Goal: Transaction & Acquisition: Purchase product/service

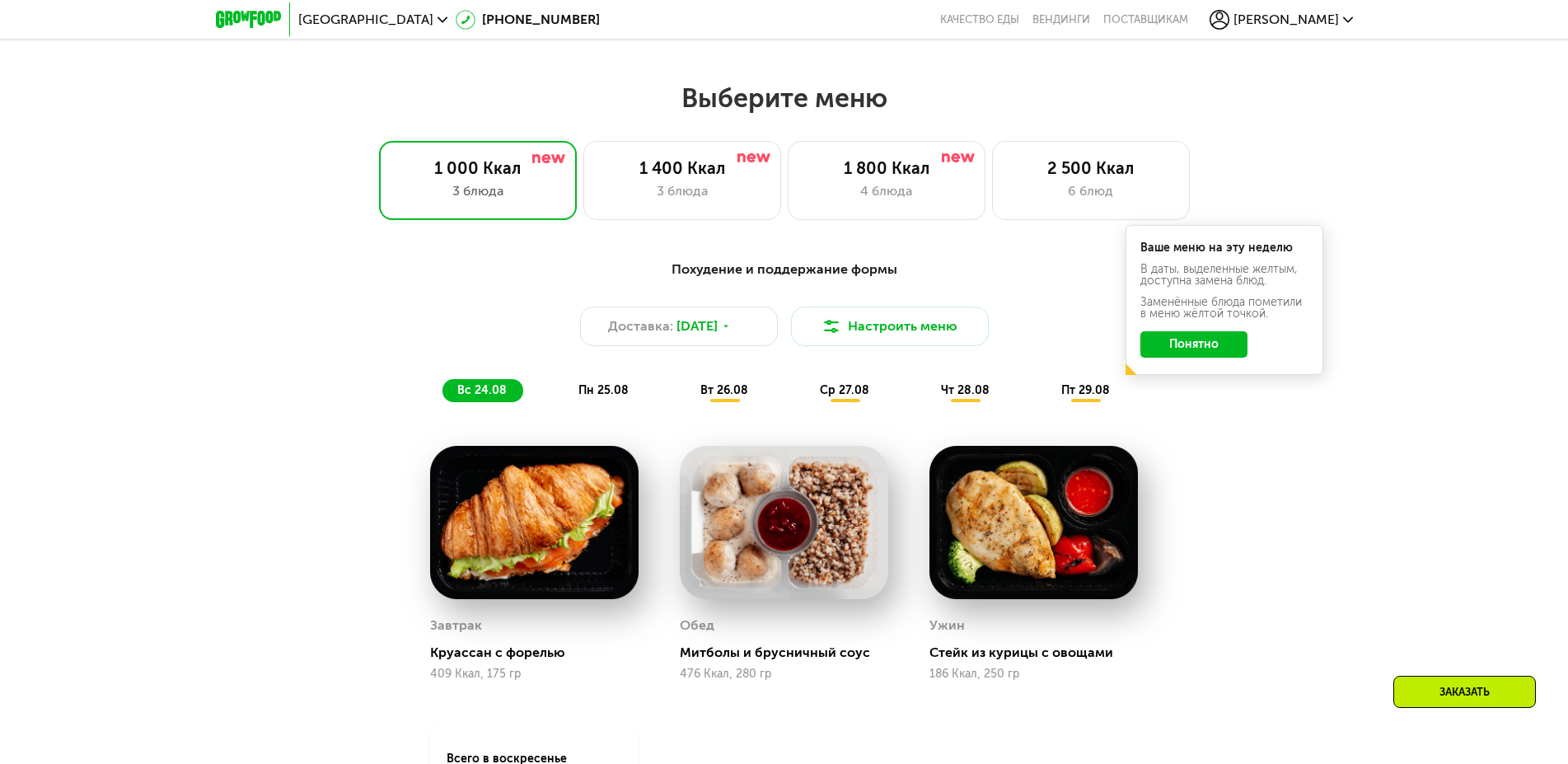
scroll to position [925, 0]
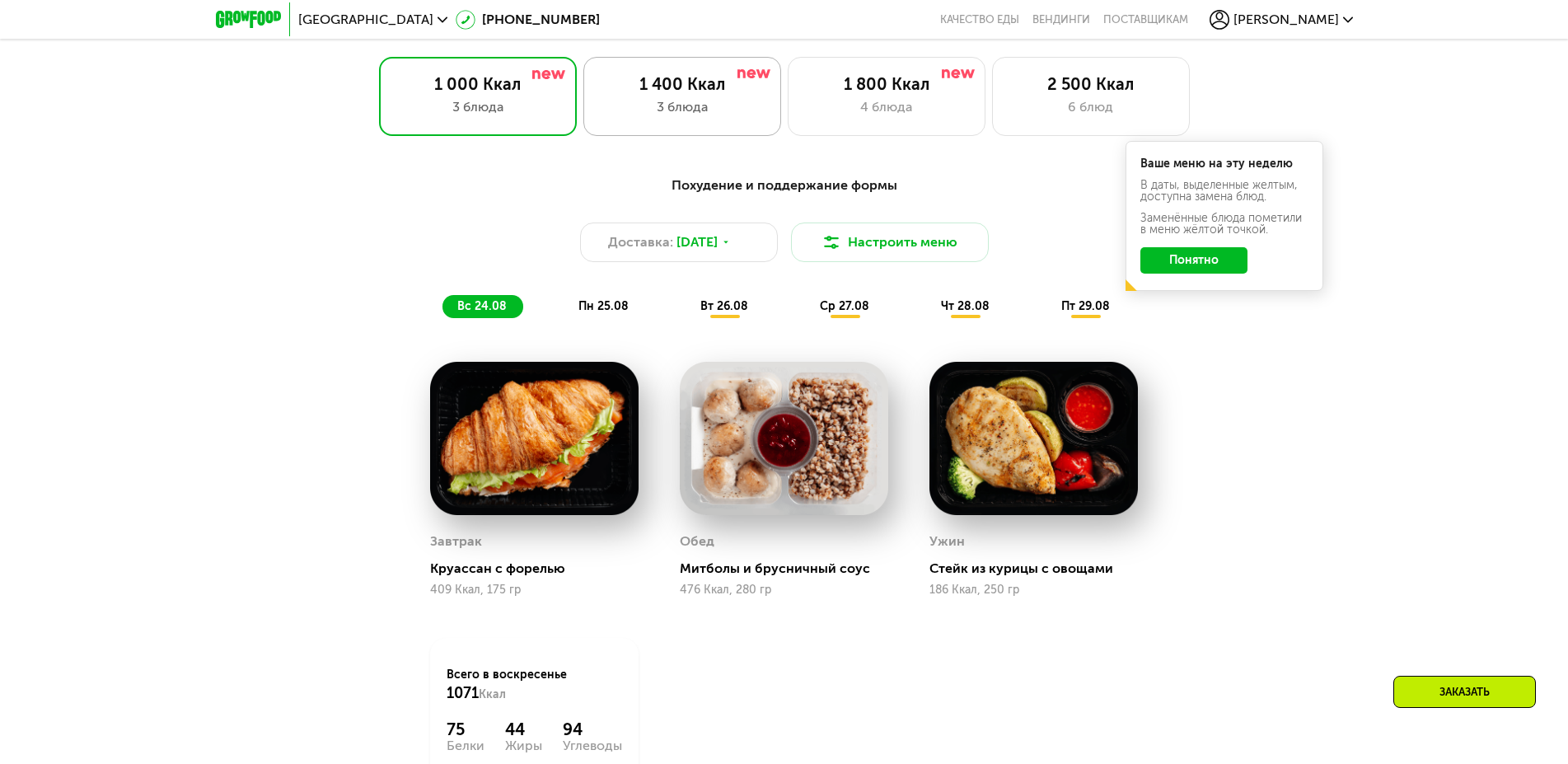
click at [788, 101] on div "1 400 Ккал 3 блюда" at bounding box center [887, 96] width 198 height 79
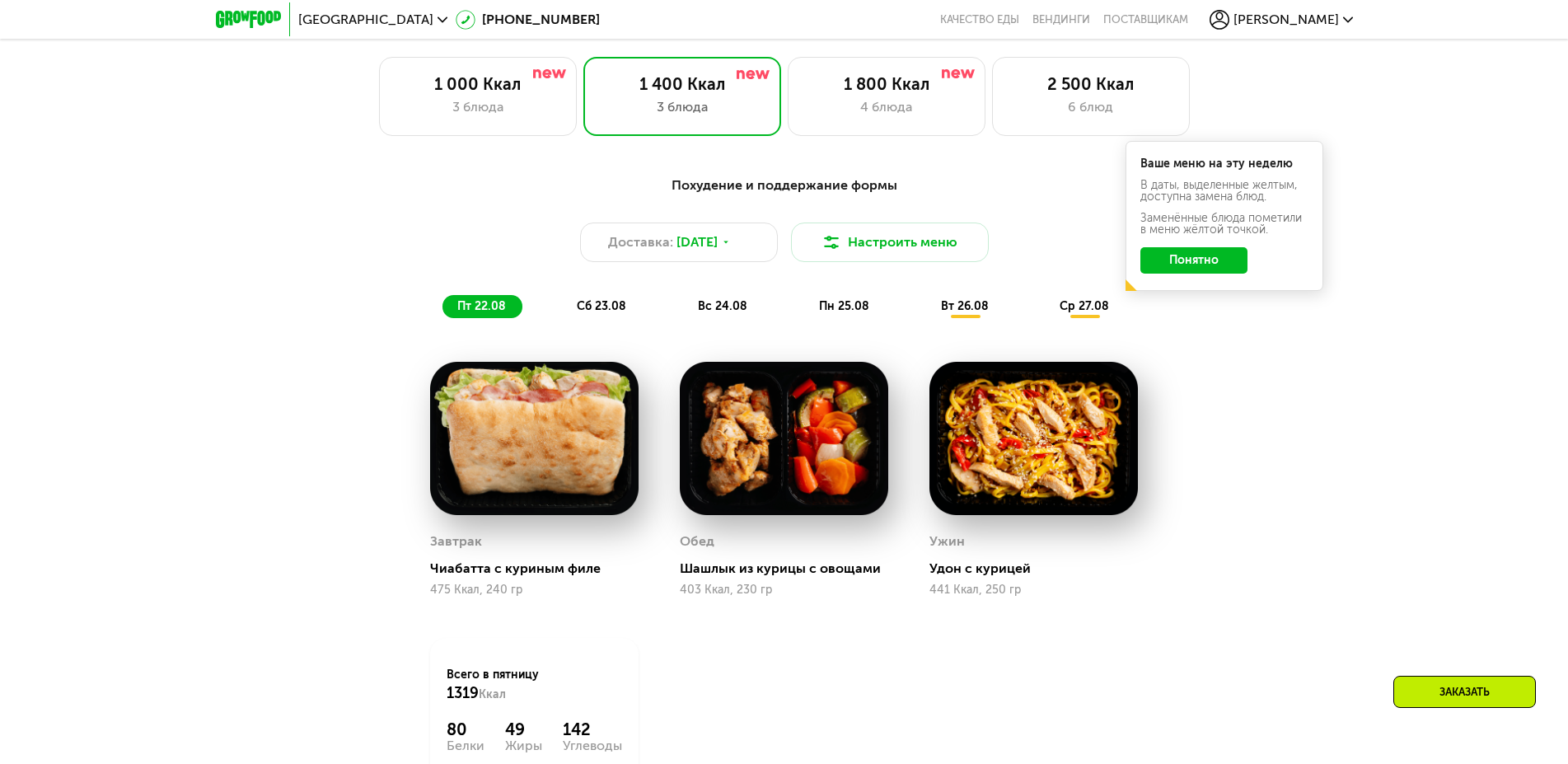
click at [593, 313] on span "сб 23.08" at bounding box center [601, 306] width 49 height 14
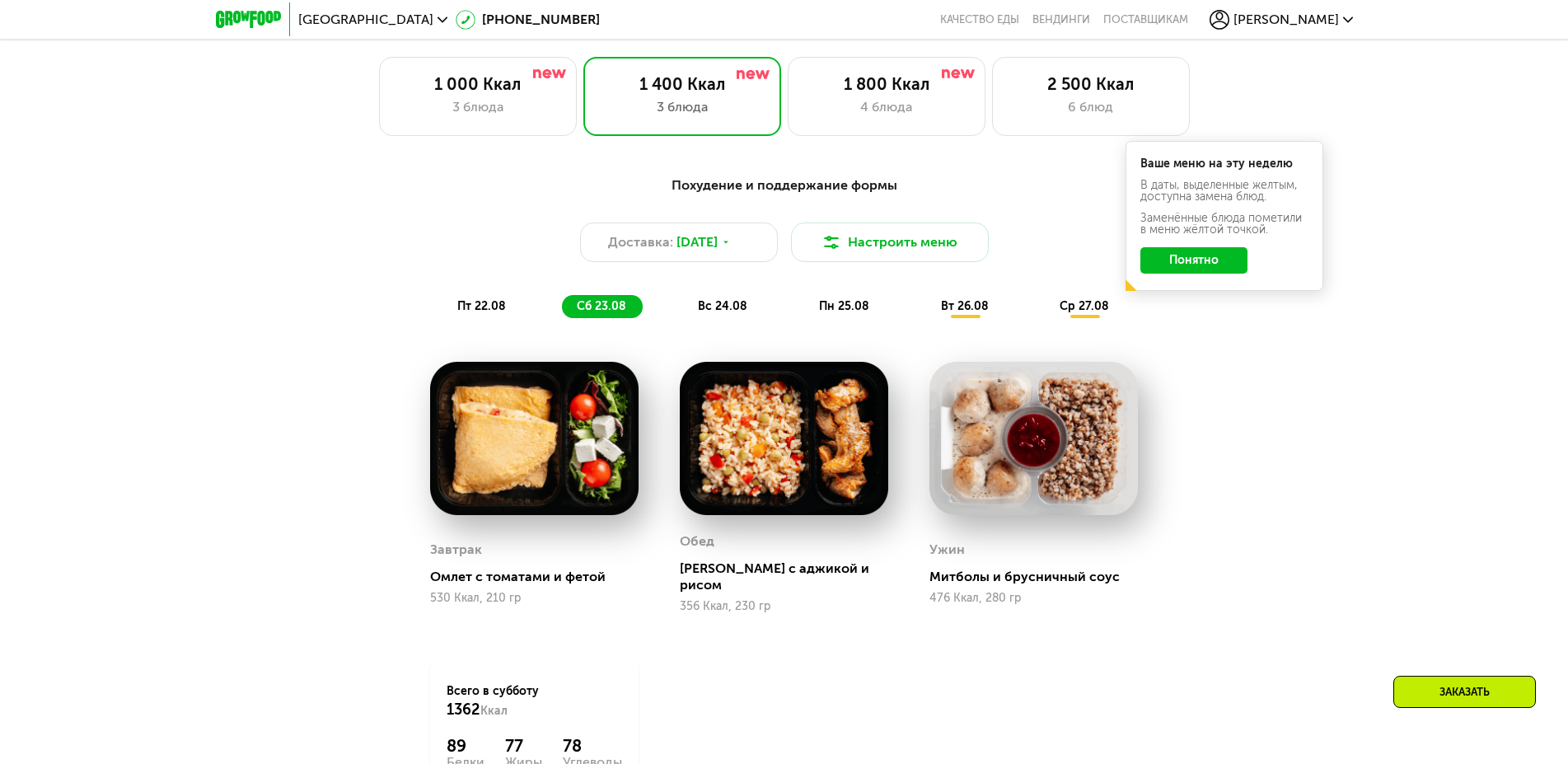
click at [804, 303] on div "вс 24.08" at bounding box center [844, 306] width 82 height 23
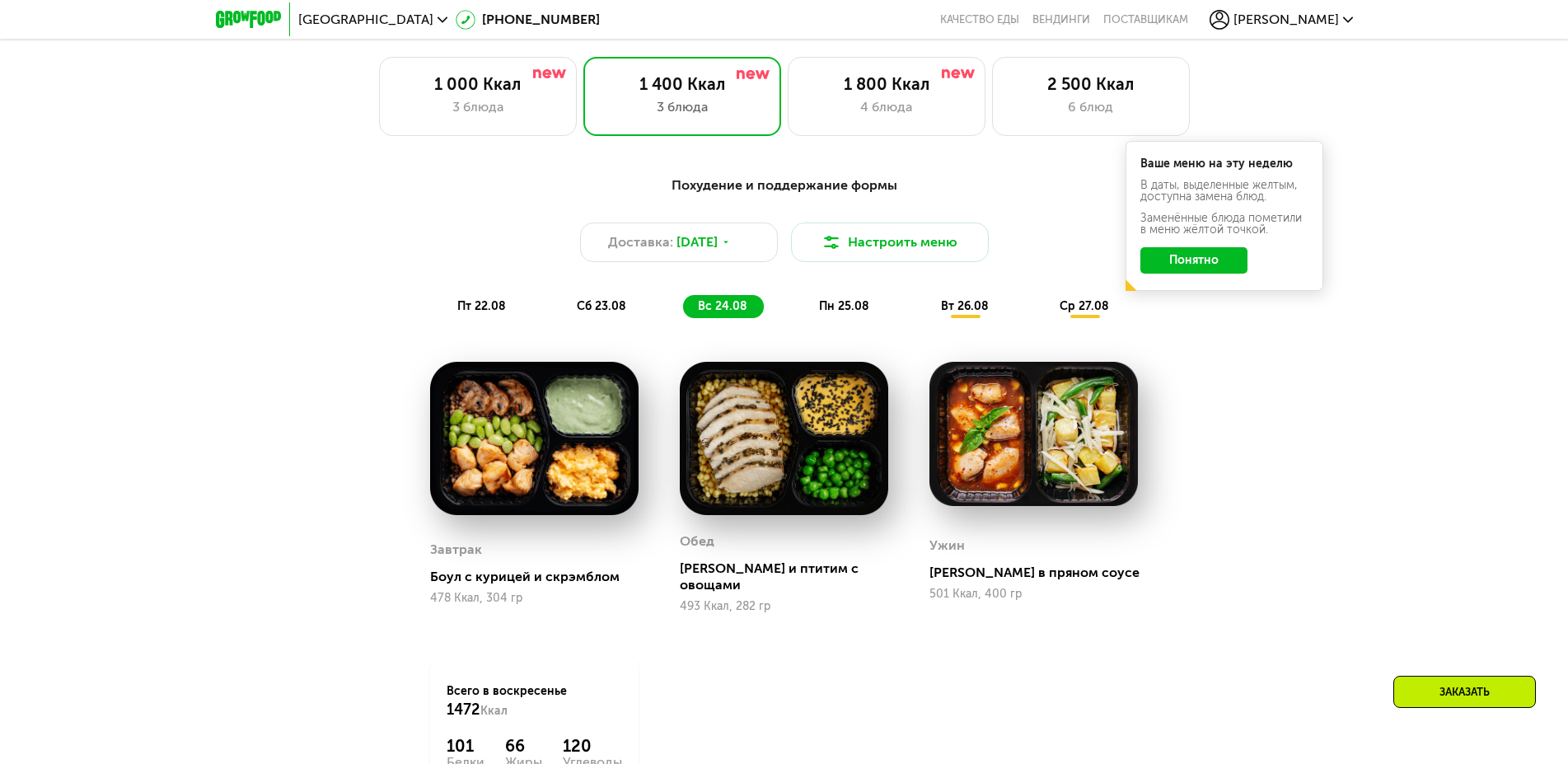
click at [926, 306] on div "пн 25.08" at bounding box center [966, 306] width 79 height 23
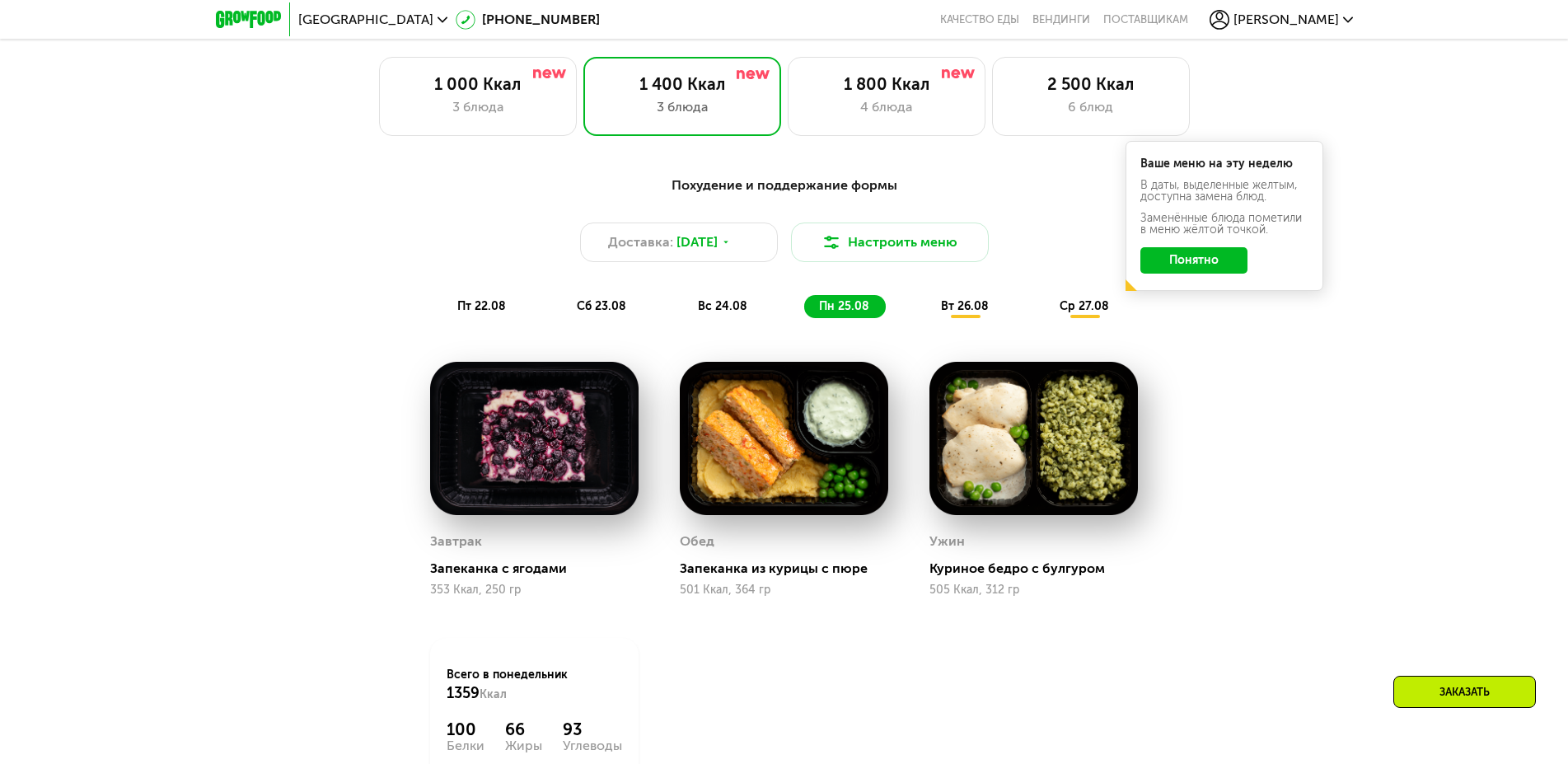
click at [724, 308] on span "вс 24.08" at bounding box center [723, 306] width 49 height 14
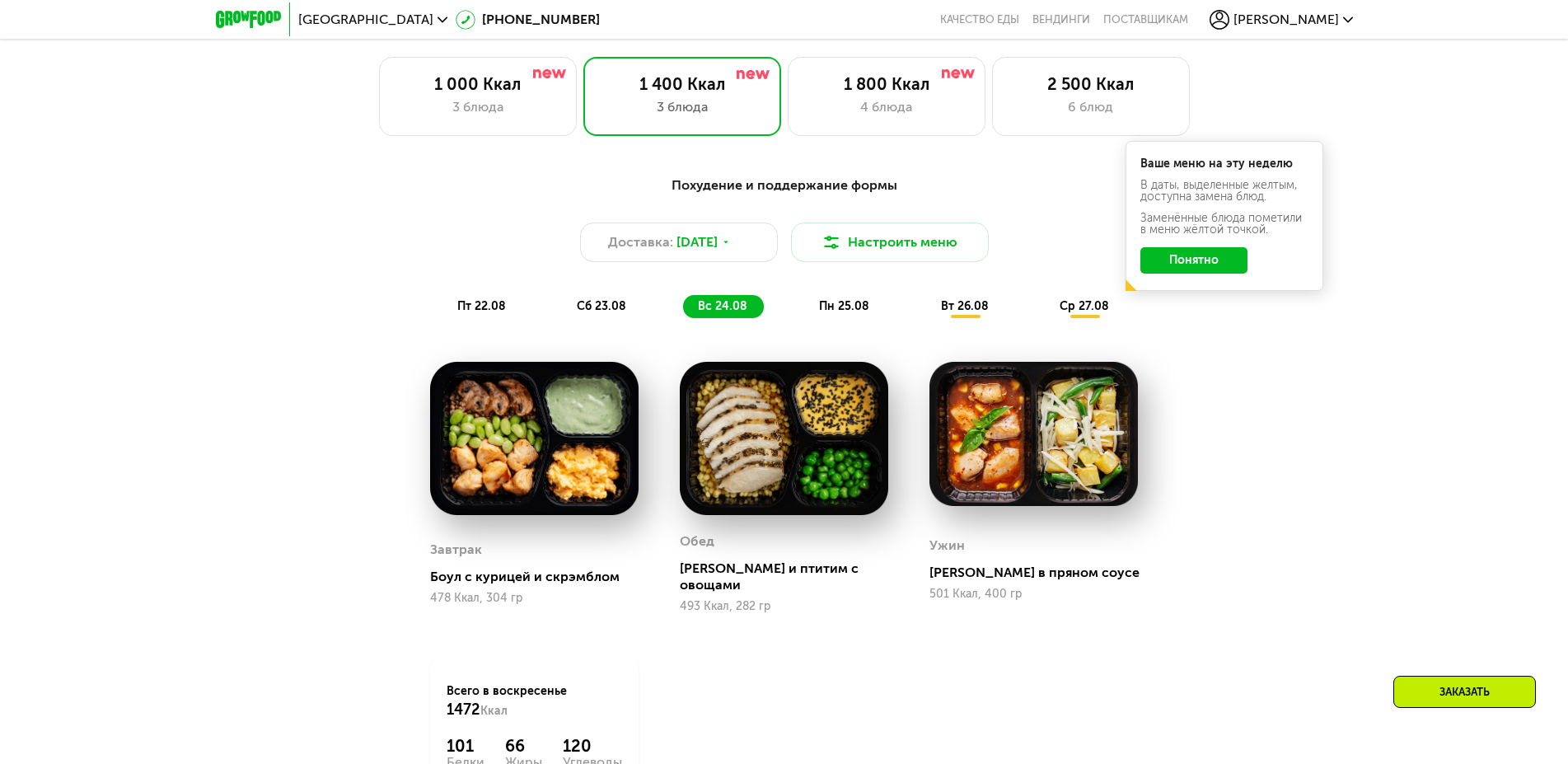
click at [609, 312] on span "сб 23.08" at bounding box center [601, 306] width 49 height 14
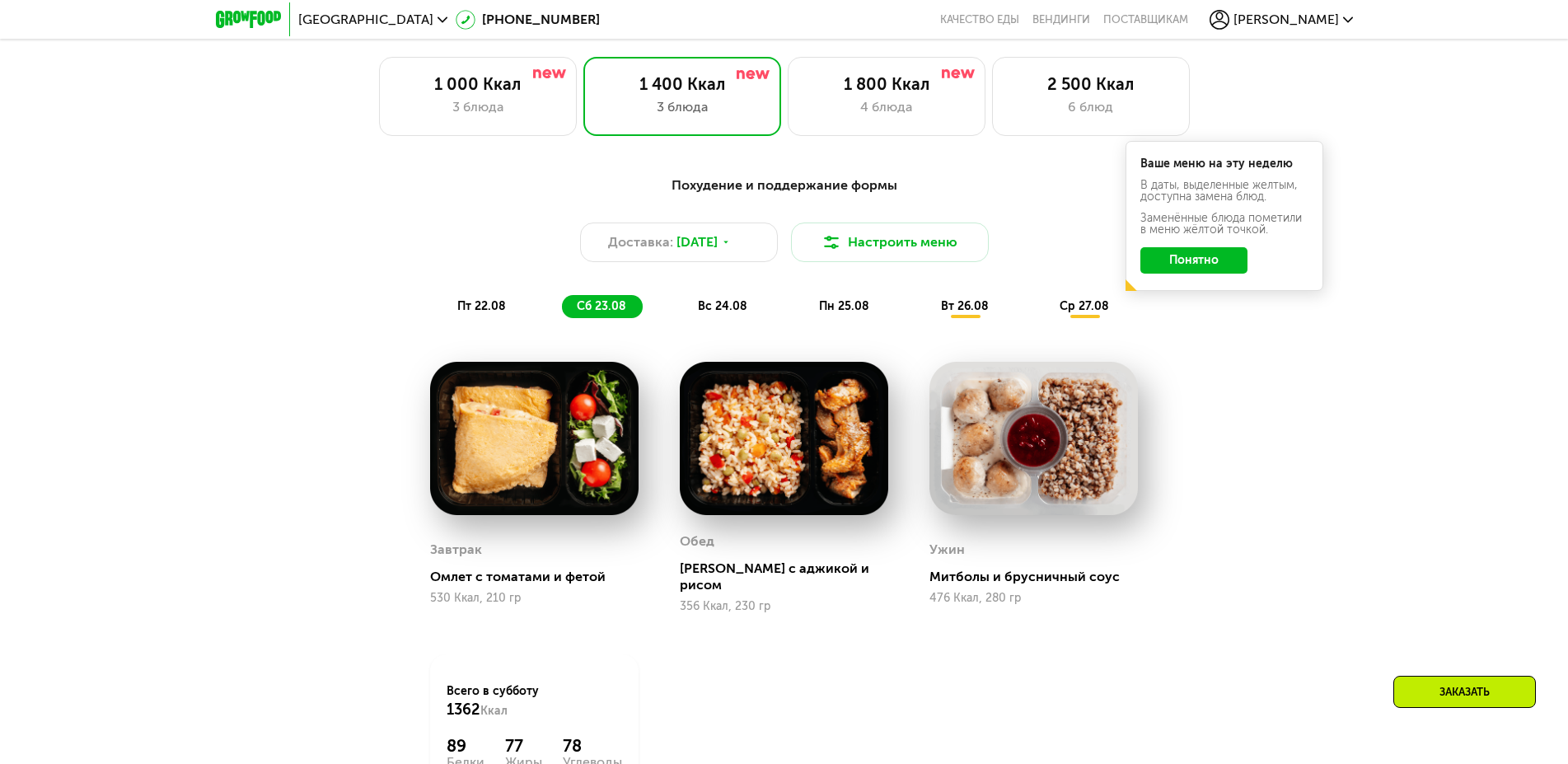
click at [492, 312] on span "пт 22.08" at bounding box center [482, 306] width 49 height 14
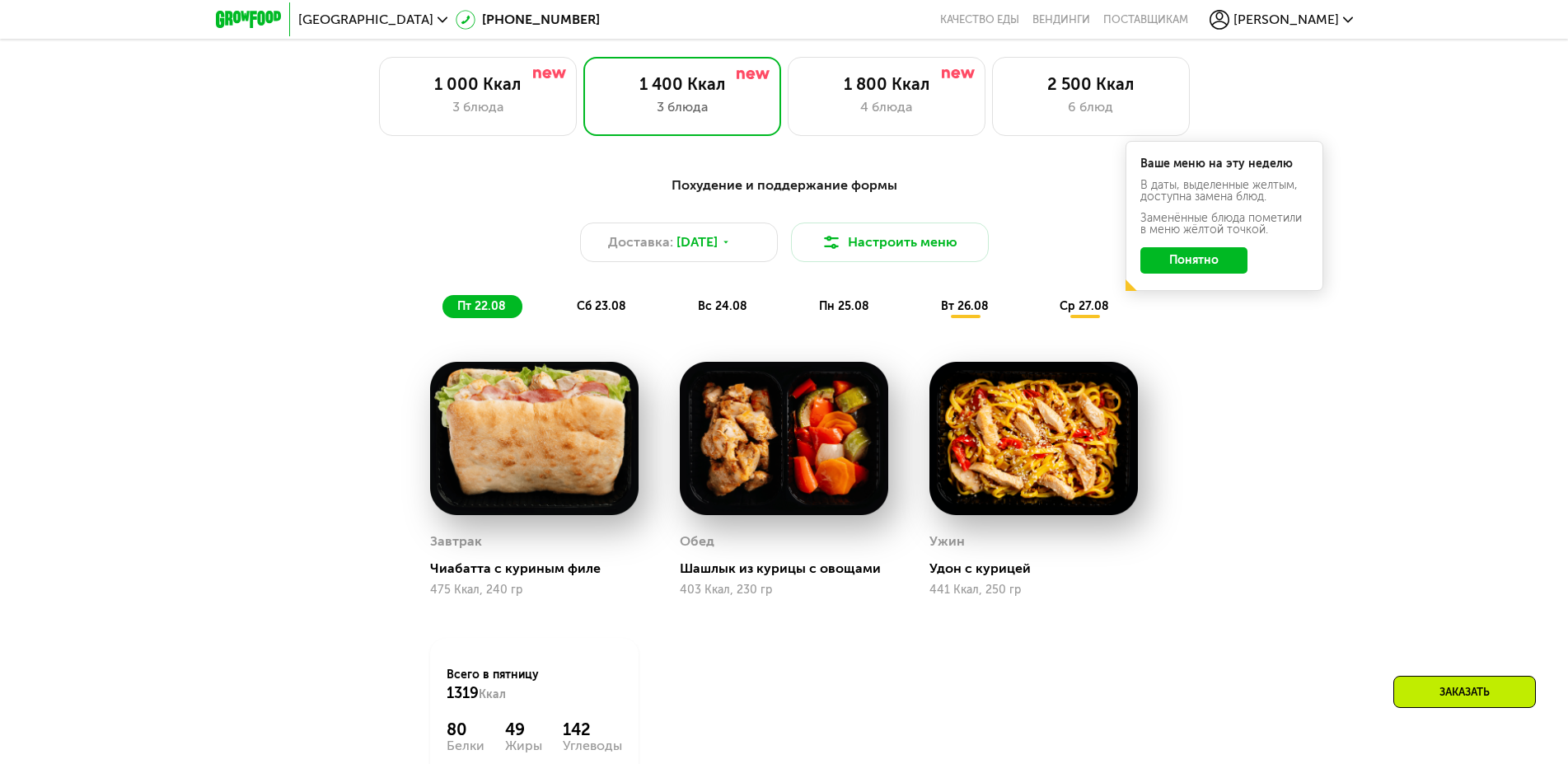
click at [961, 311] on span "вт 26.08" at bounding box center [964, 306] width 48 height 14
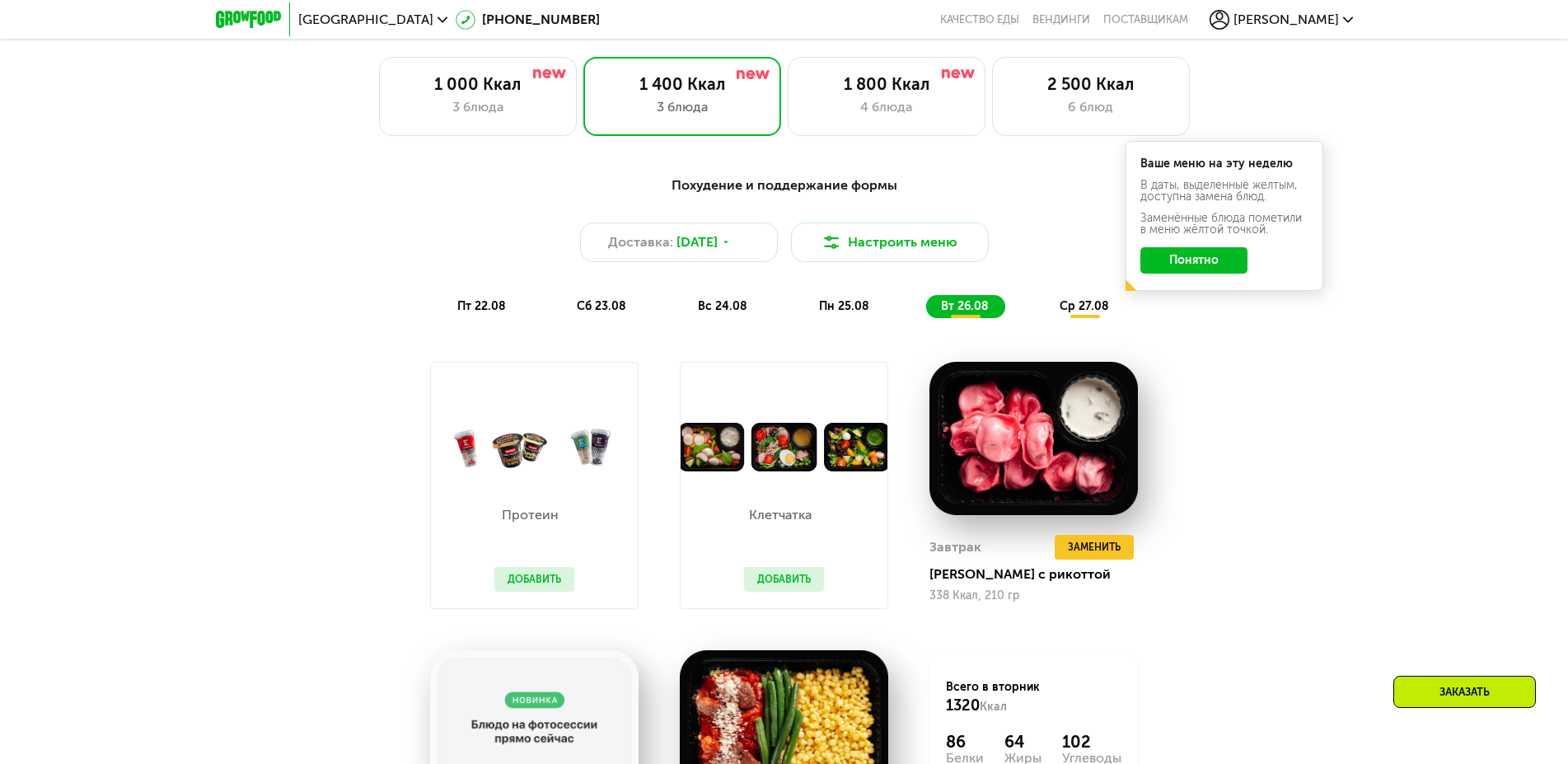
click at [826, 313] on span "пн 25.08" at bounding box center [844, 306] width 50 height 14
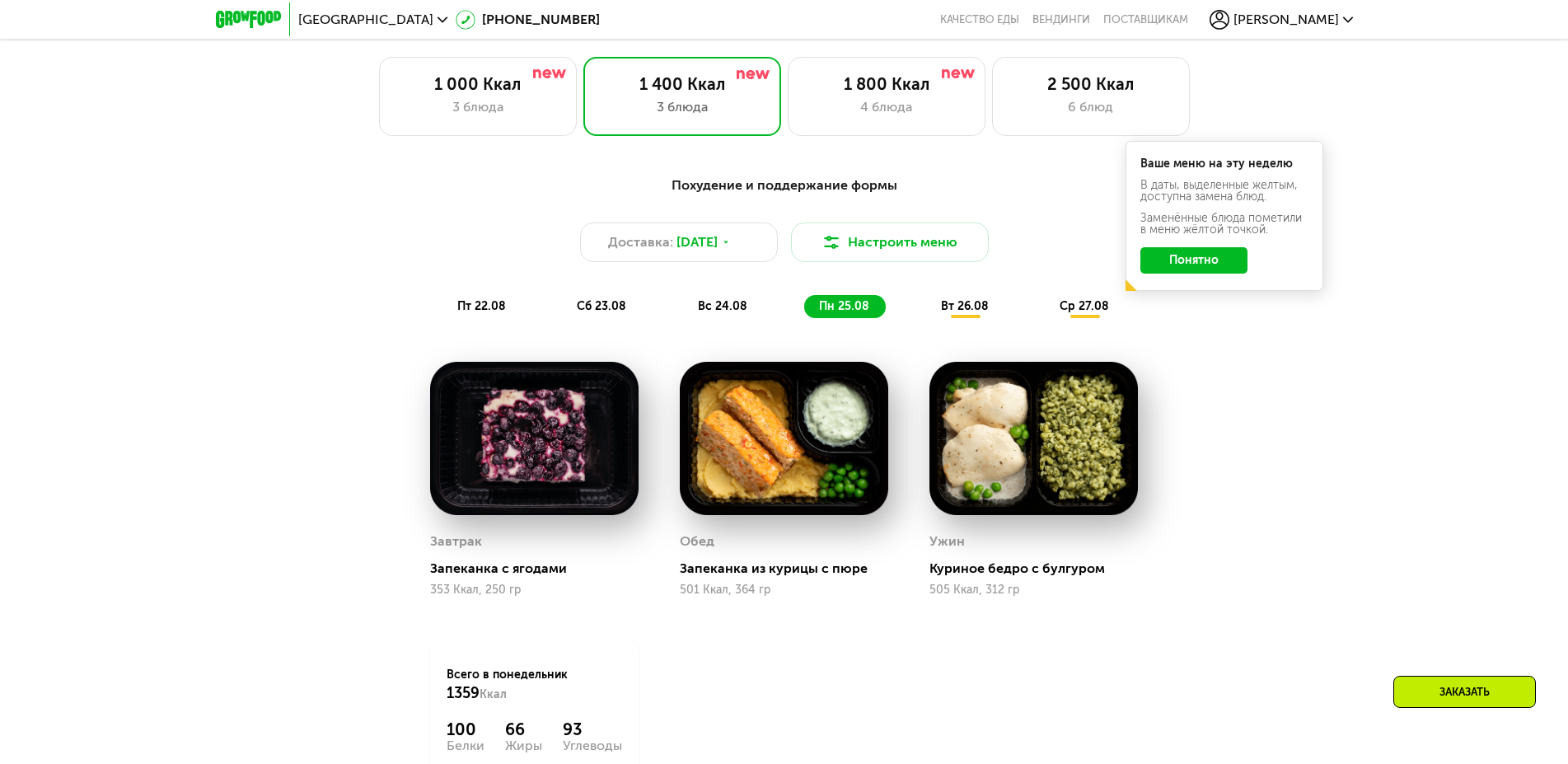
click at [963, 313] on span "вт 26.08" at bounding box center [964, 306] width 48 height 14
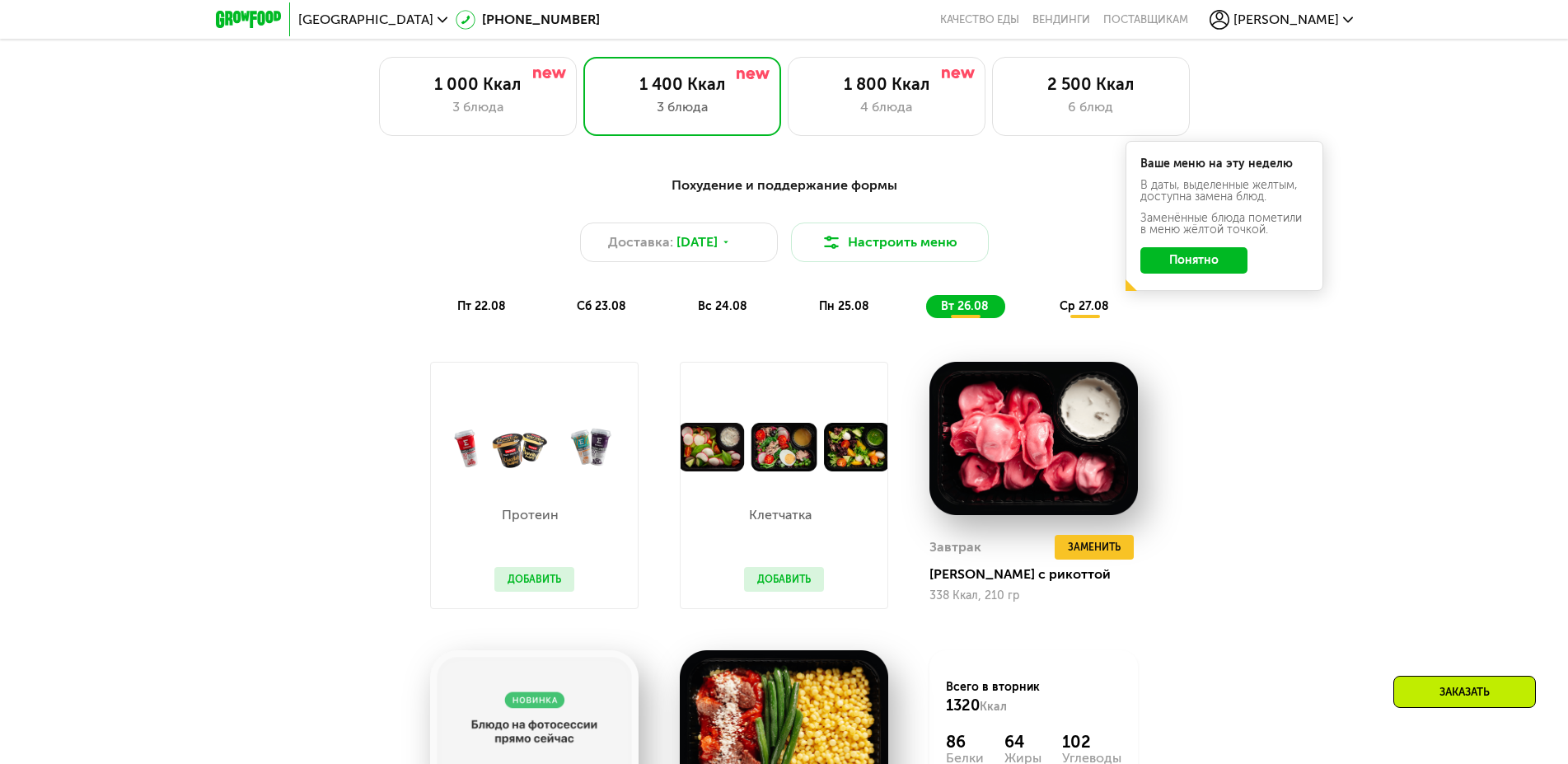
click at [1072, 313] on span "ср 27.08" at bounding box center [1084, 306] width 49 height 14
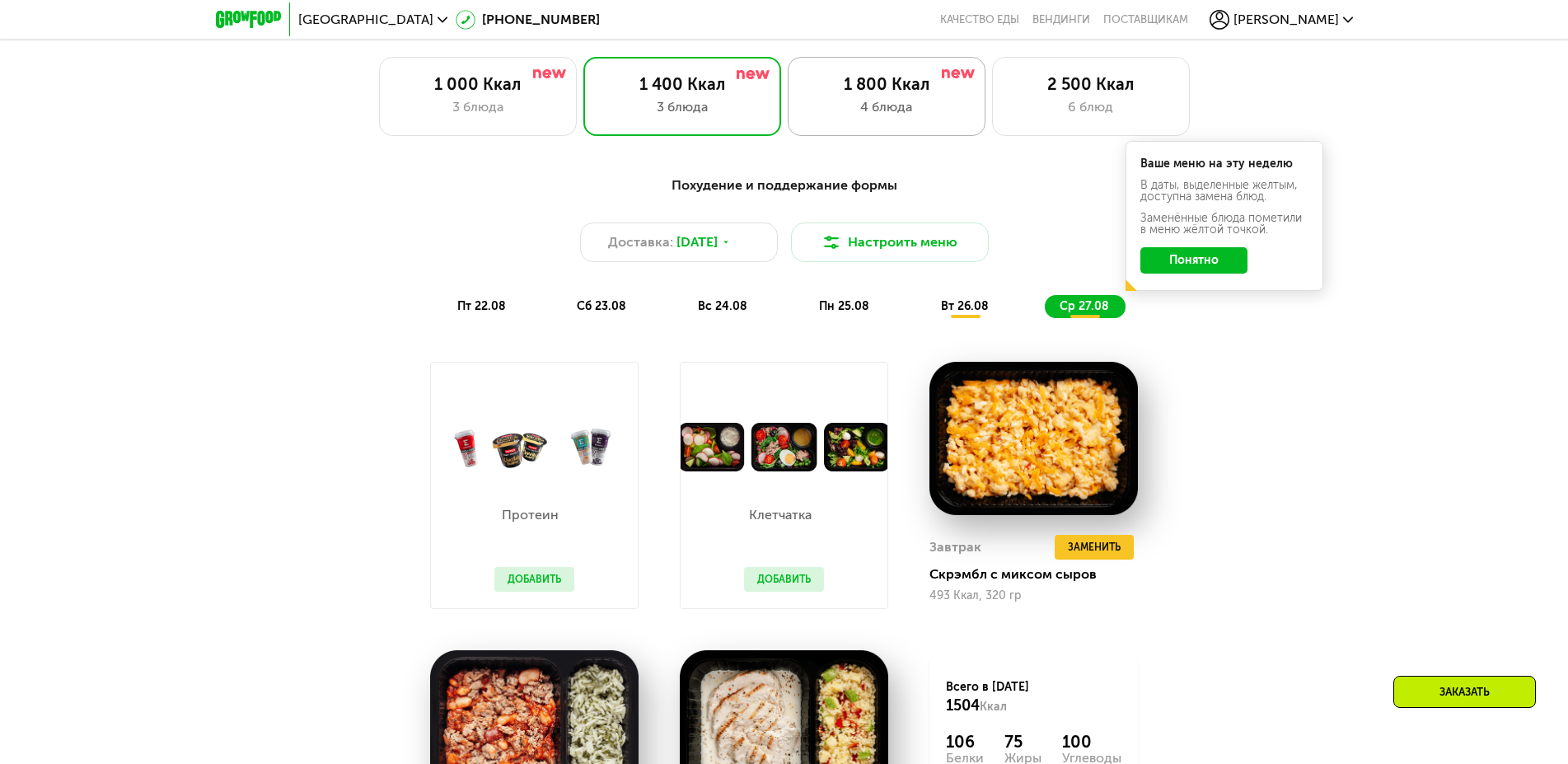
click at [992, 79] on div "1 800 Ккал 4 блюда" at bounding box center [1091, 96] width 198 height 79
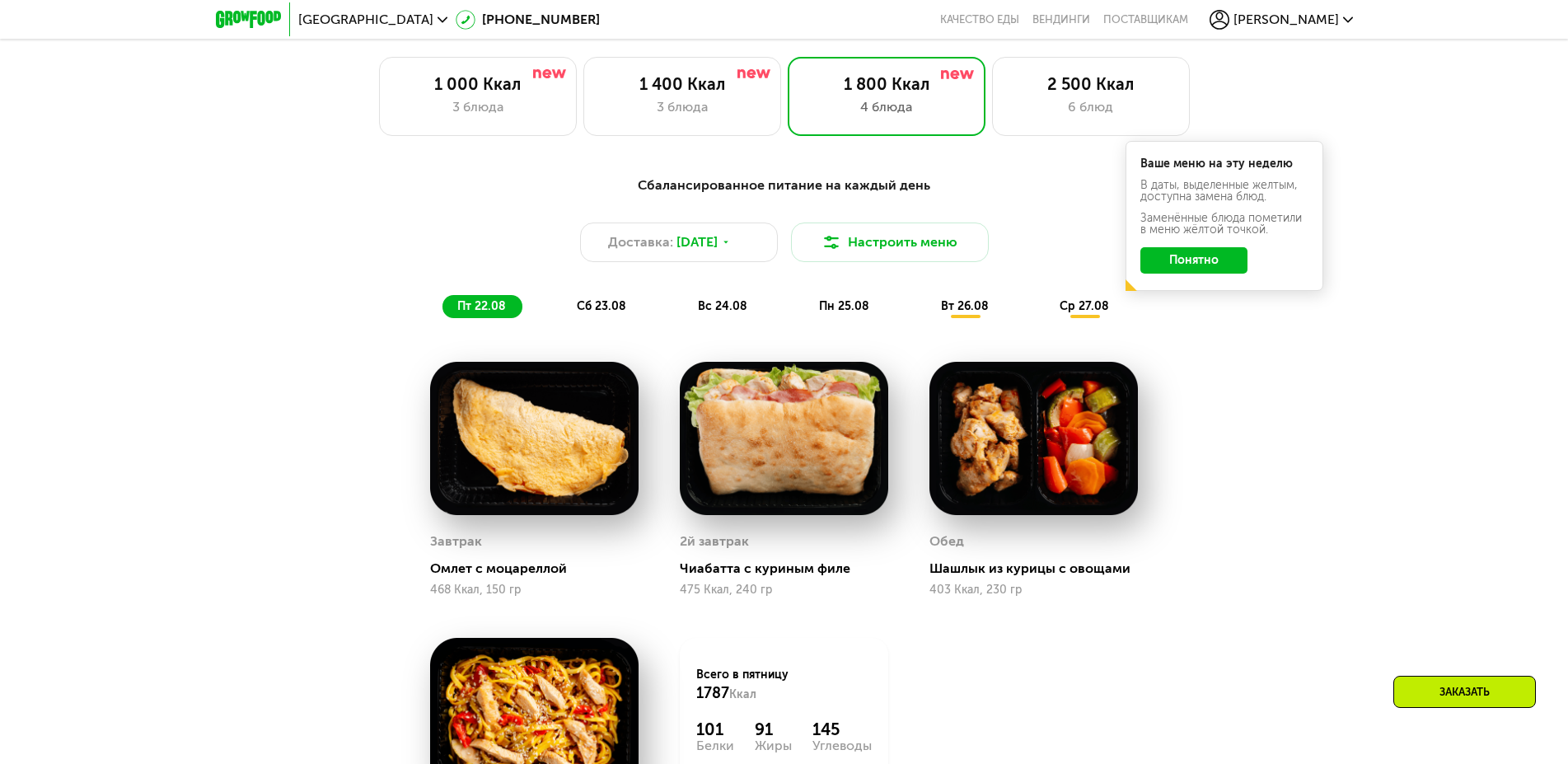
scroll to position [1008, 0]
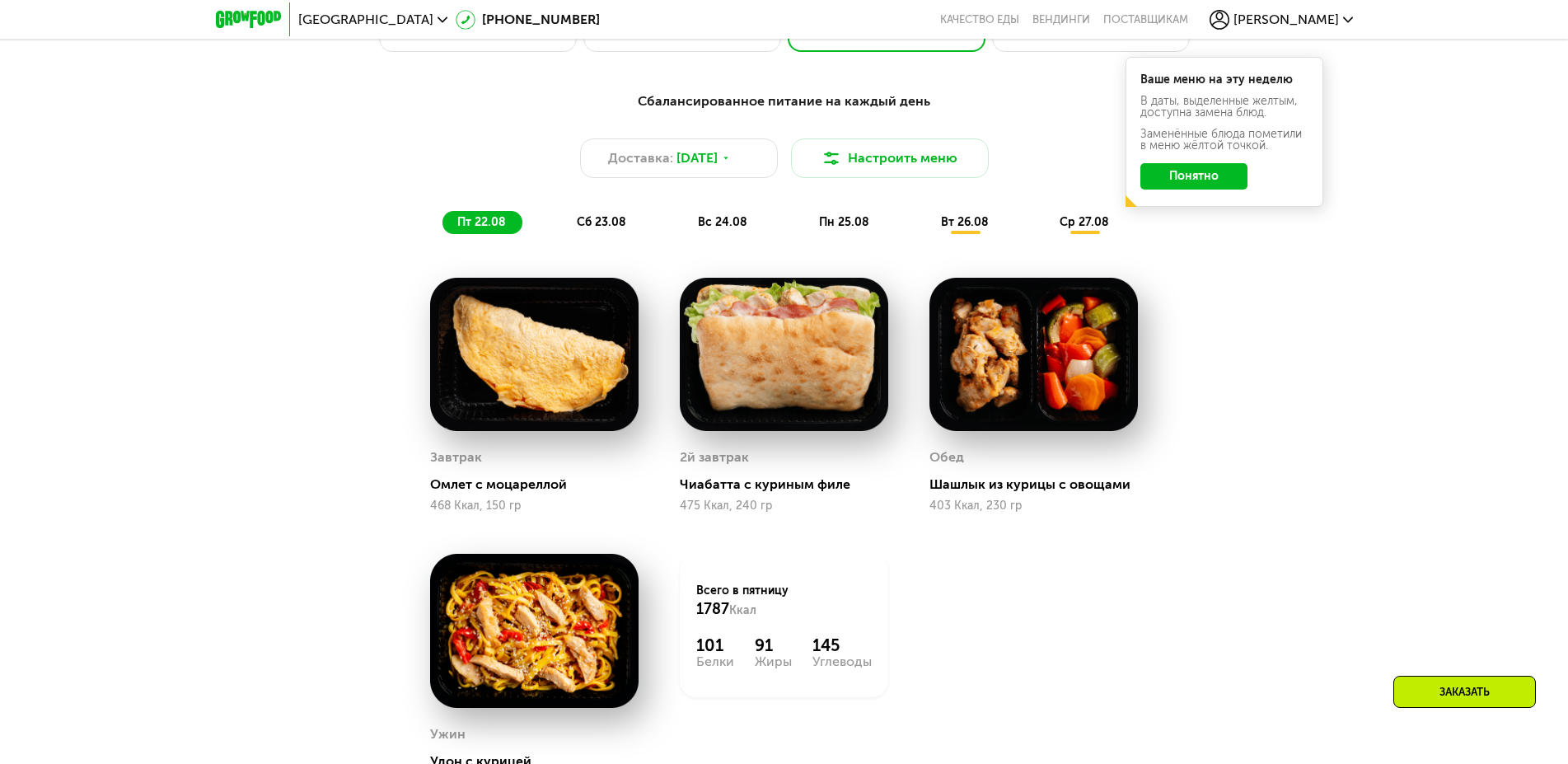
click at [600, 224] on span "сб 23.08" at bounding box center [601, 221] width 49 height 14
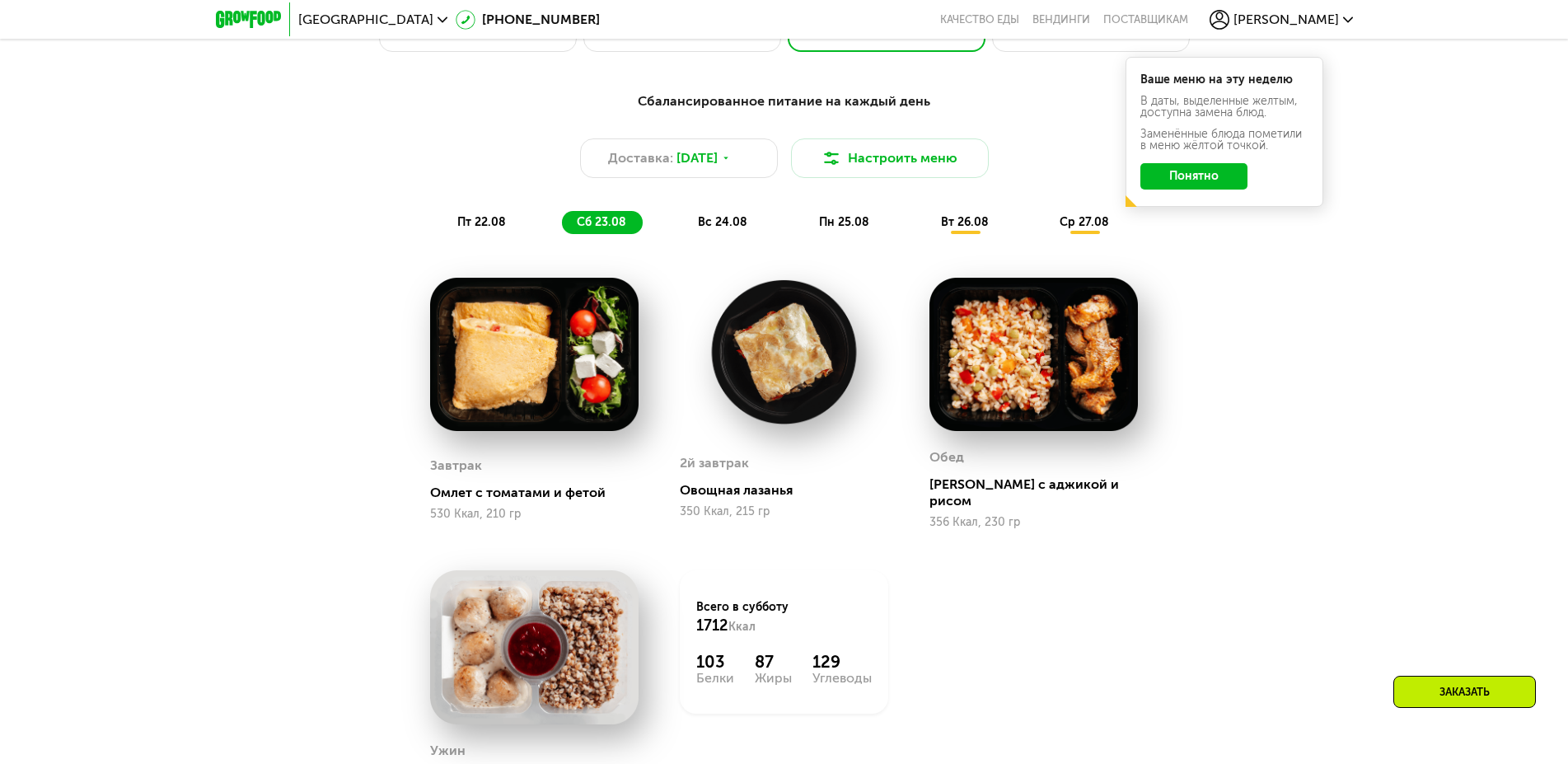
click at [713, 229] on span "вс 24.08" at bounding box center [723, 221] width 49 height 14
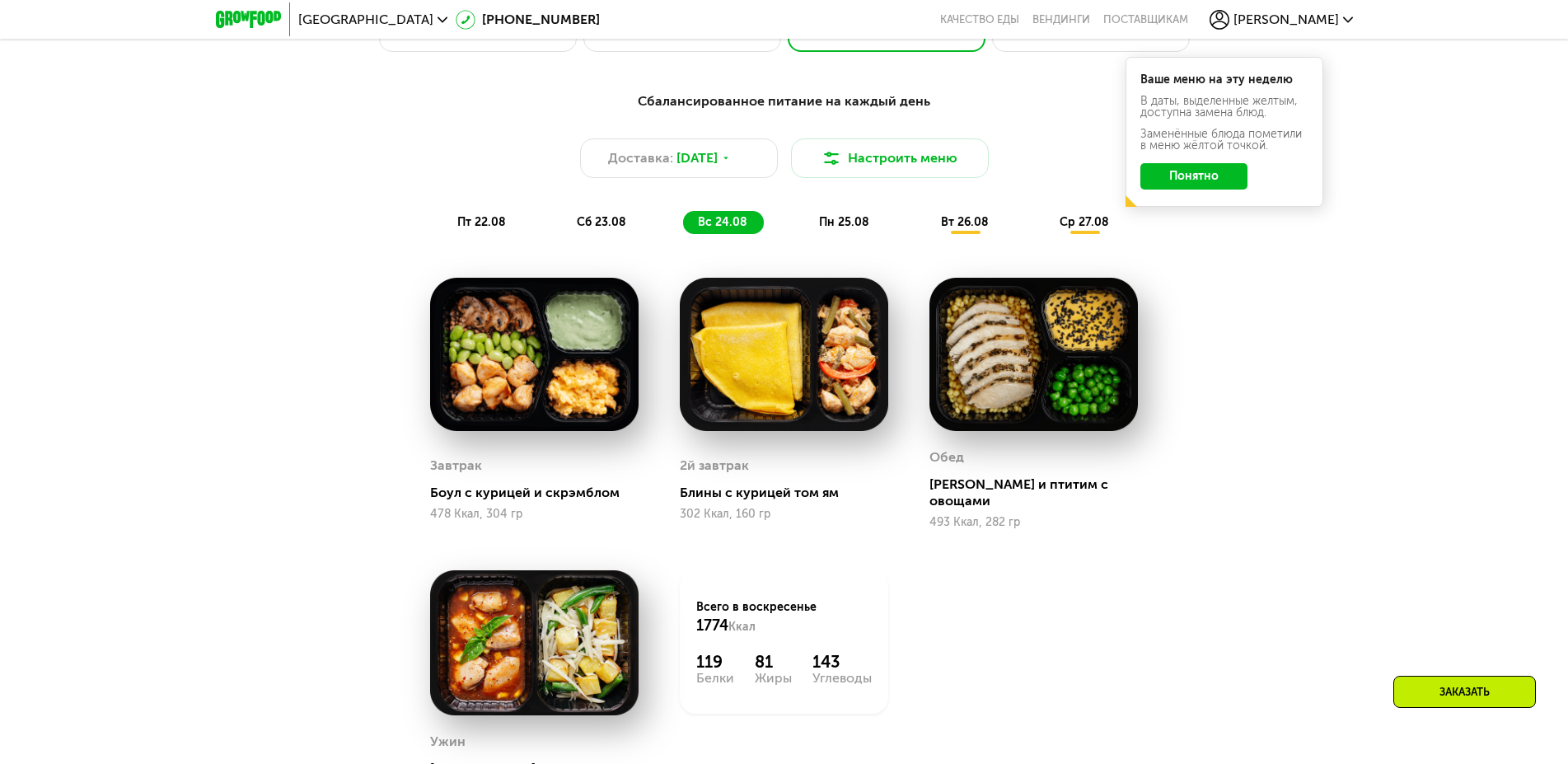
click at [853, 223] on span "пн 25.08" at bounding box center [844, 221] width 50 height 14
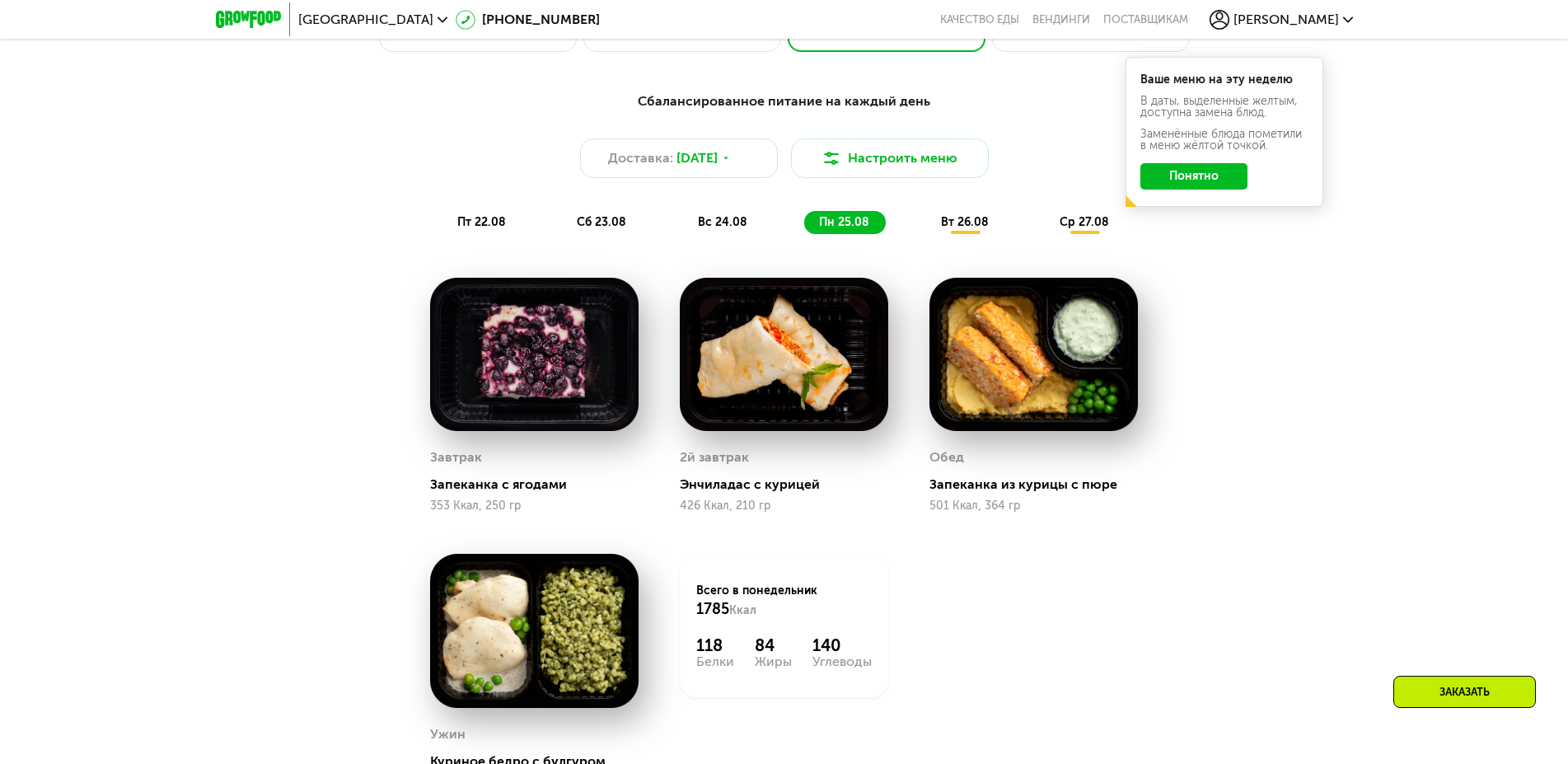
click at [972, 224] on span "вт 26.08" at bounding box center [964, 221] width 48 height 14
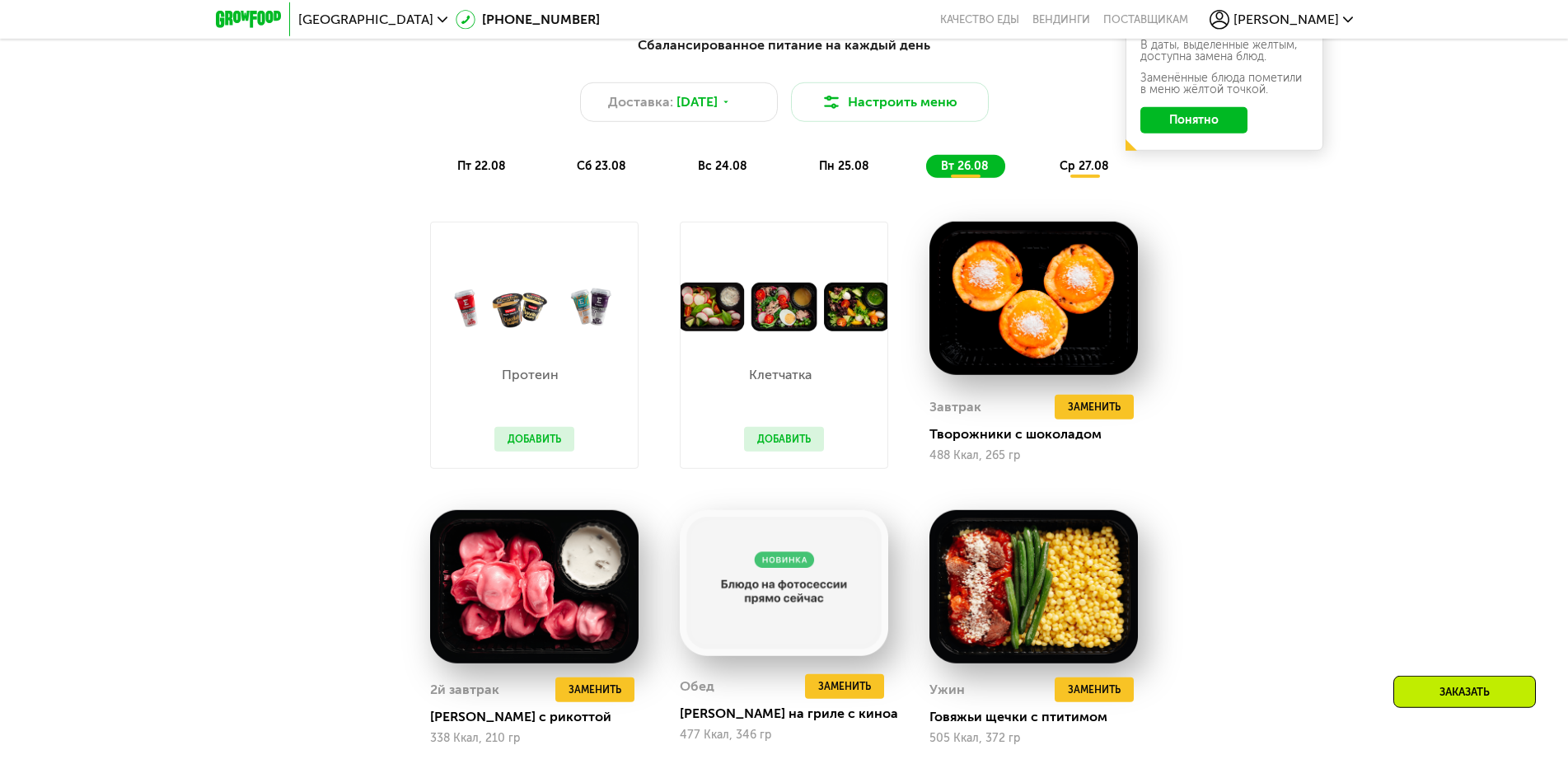
scroll to position [1093, 0]
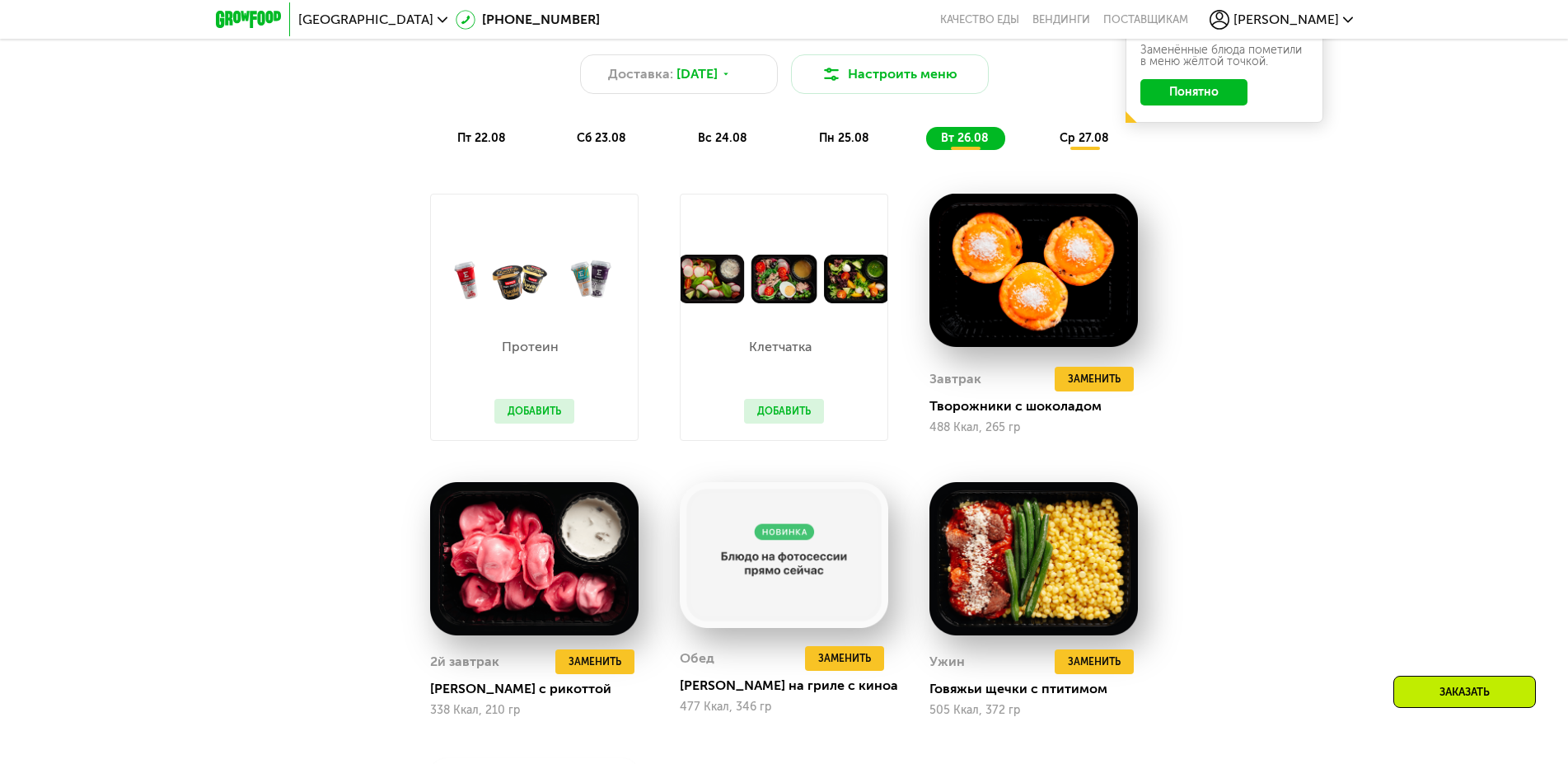
click at [1084, 145] on span "ср 27.08" at bounding box center [1084, 138] width 49 height 14
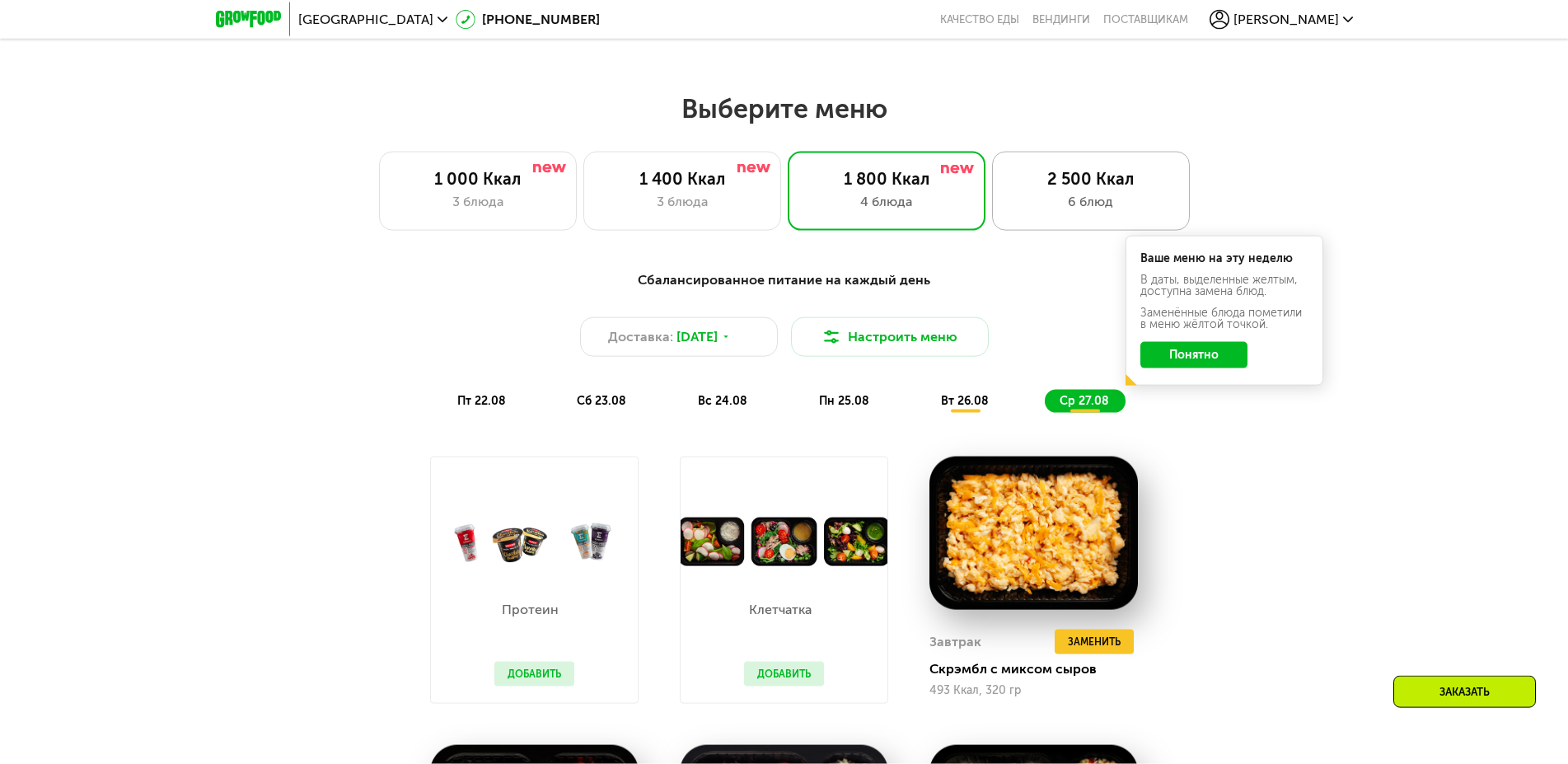
scroll to position [756, 0]
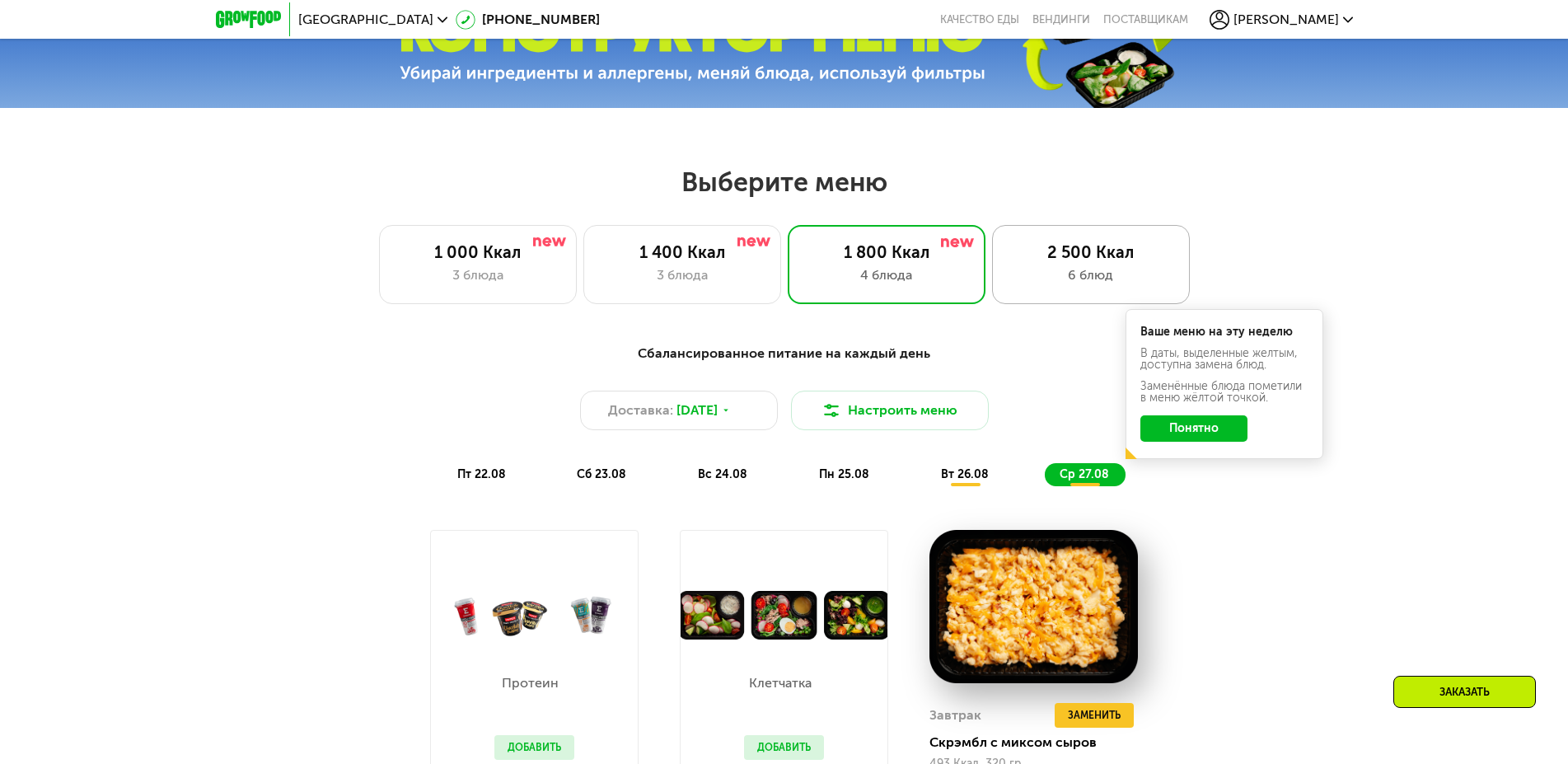
click at [1047, 262] on div "2 500 Ккал" at bounding box center [1090, 252] width 163 height 19
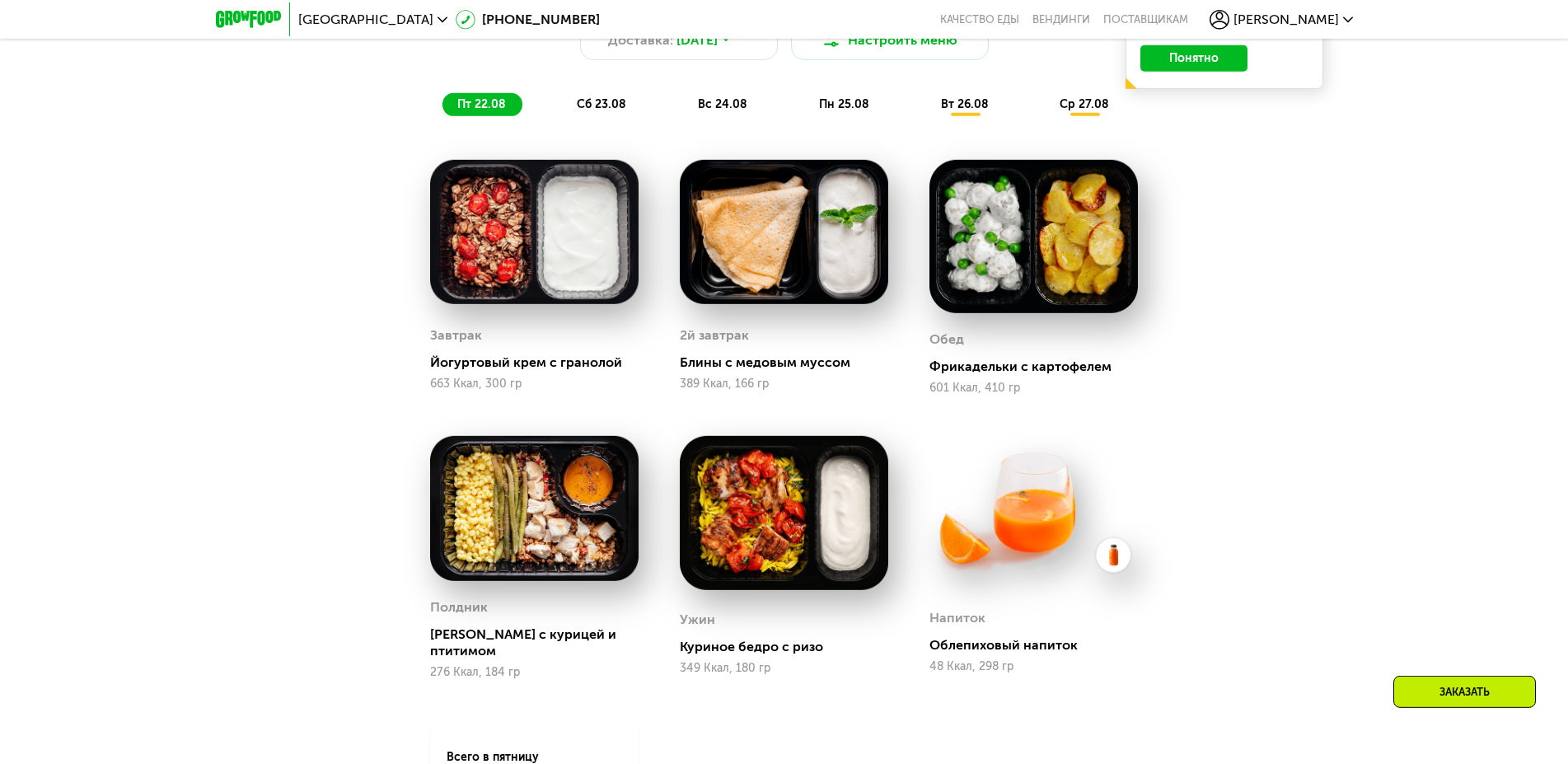
scroll to position [1008, 0]
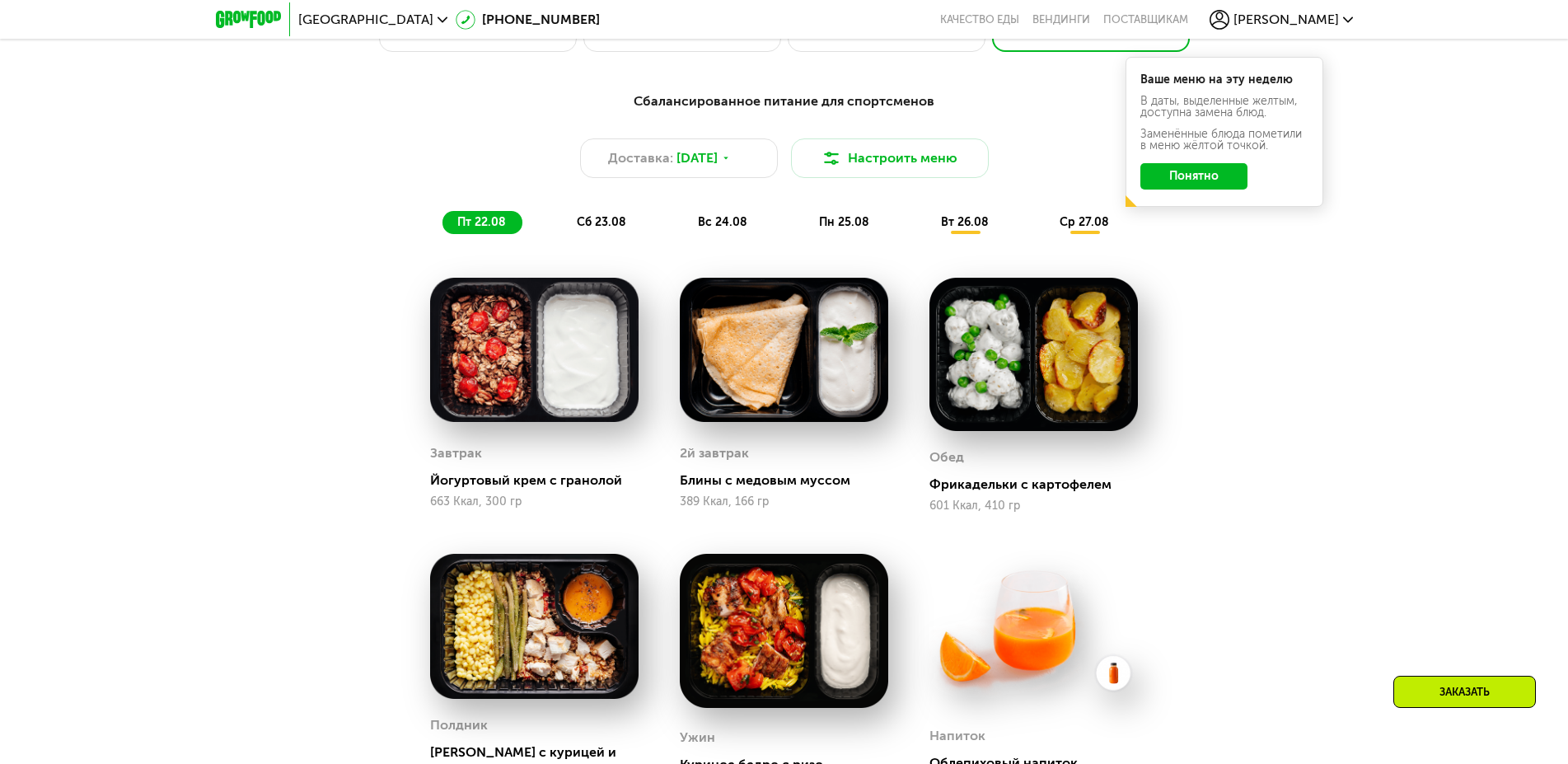
click at [607, 222] on span "сб 23.08" at bounding box center [601, 221] width 49 height 14
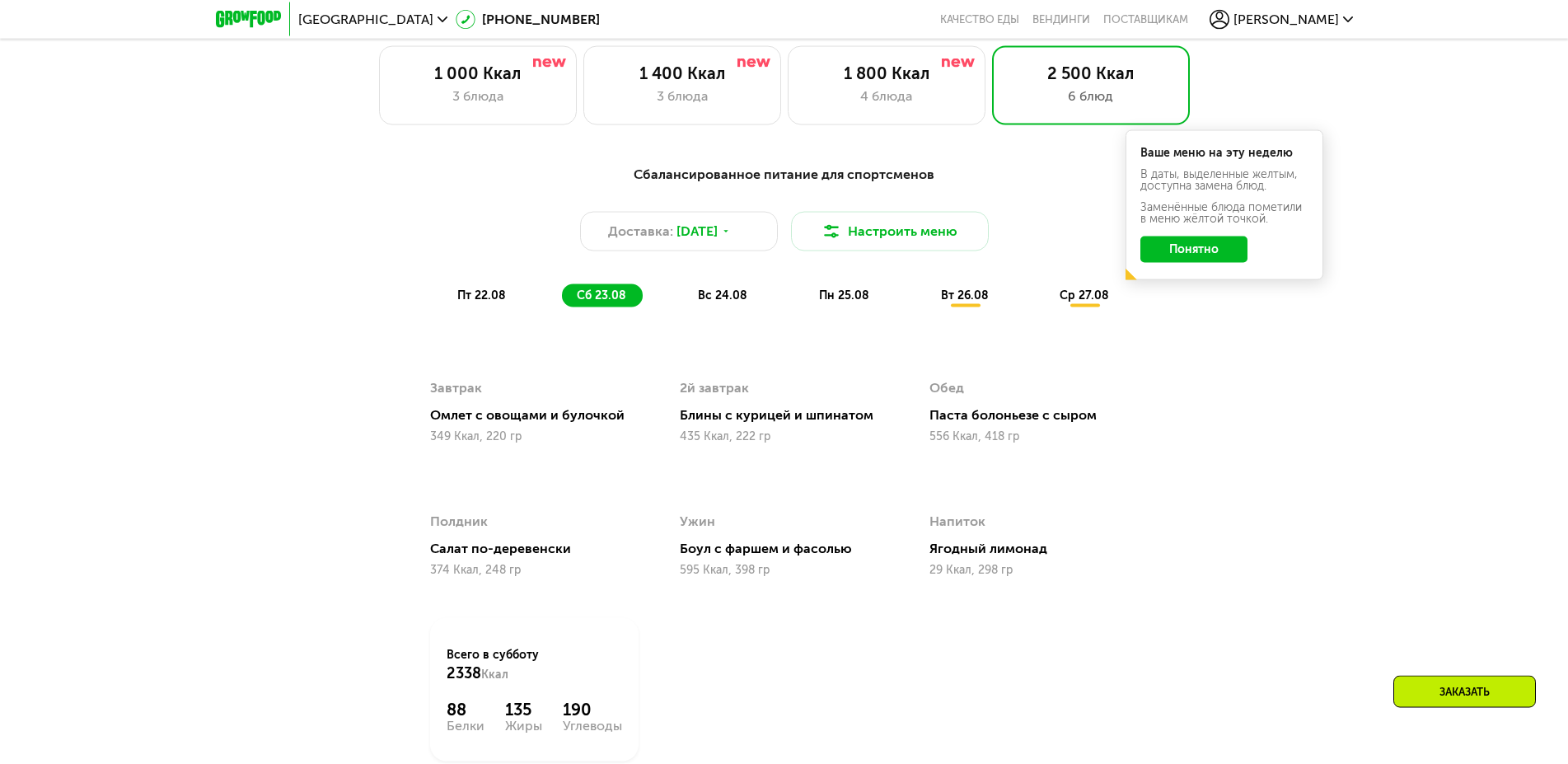
scroll to position [925, 0]
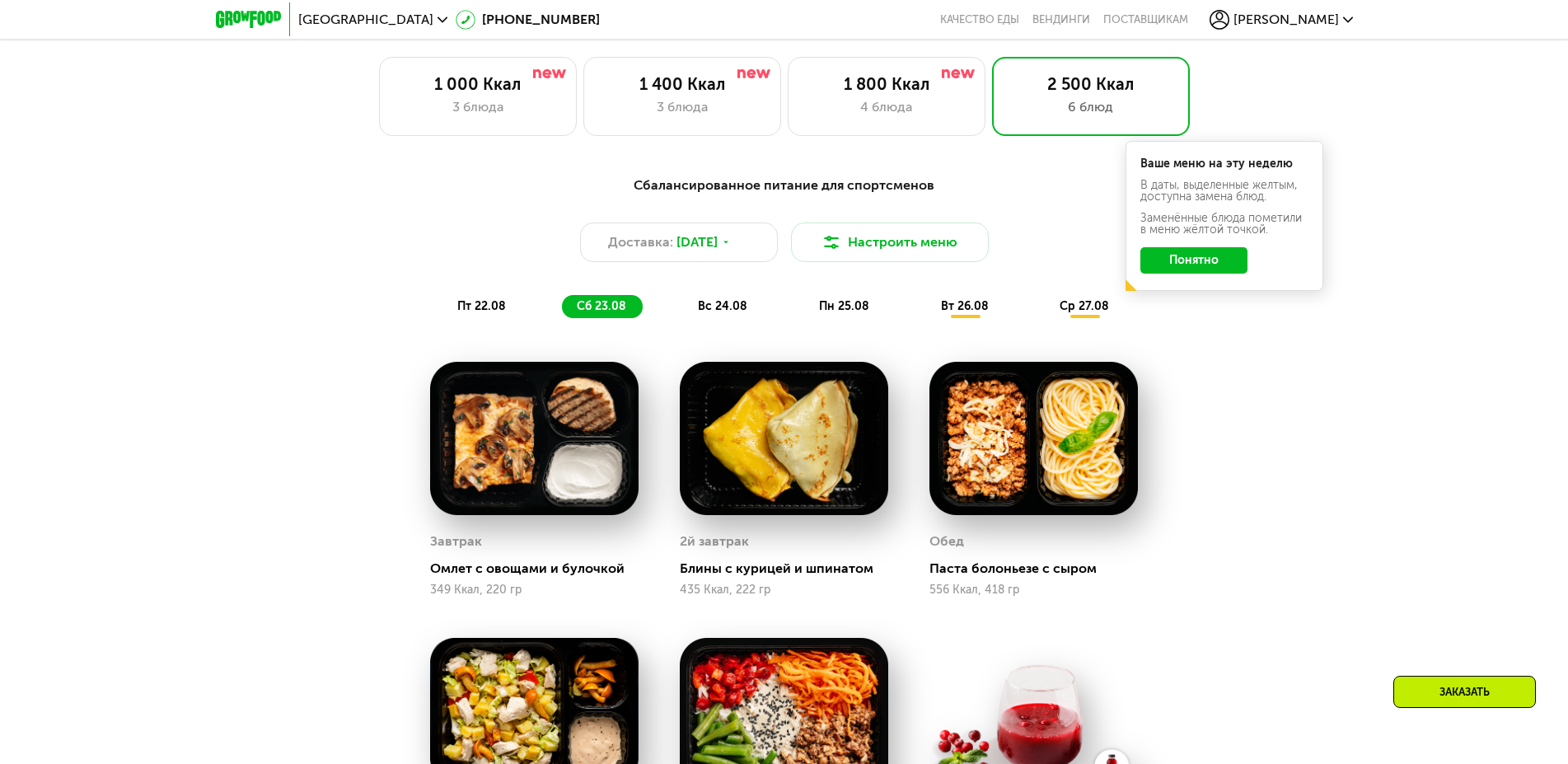
click at [734, 313] on span "вс 24.08" at bounding box center [723, 306] width 49 height 14
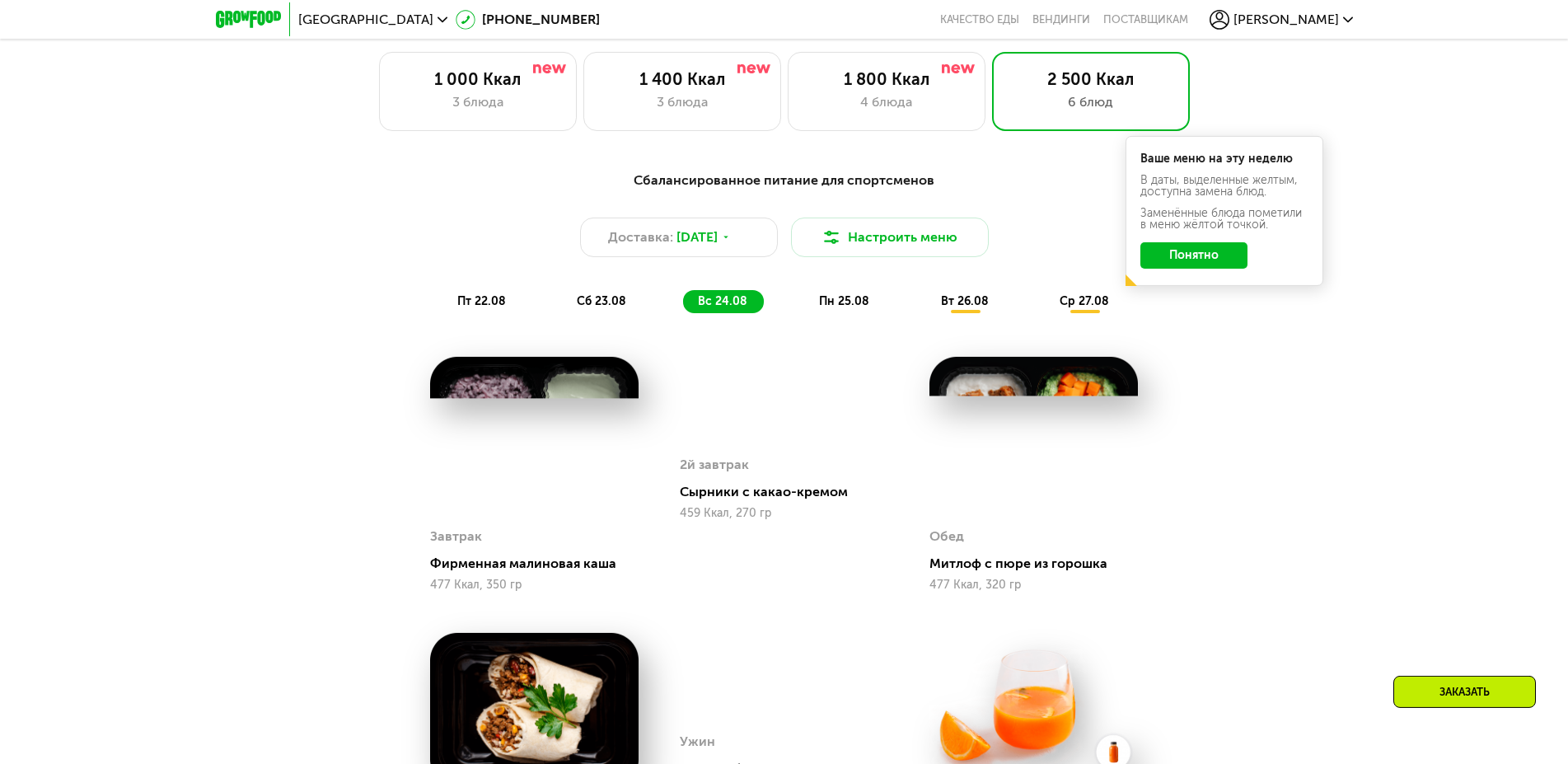
scroll to position [840, 0]
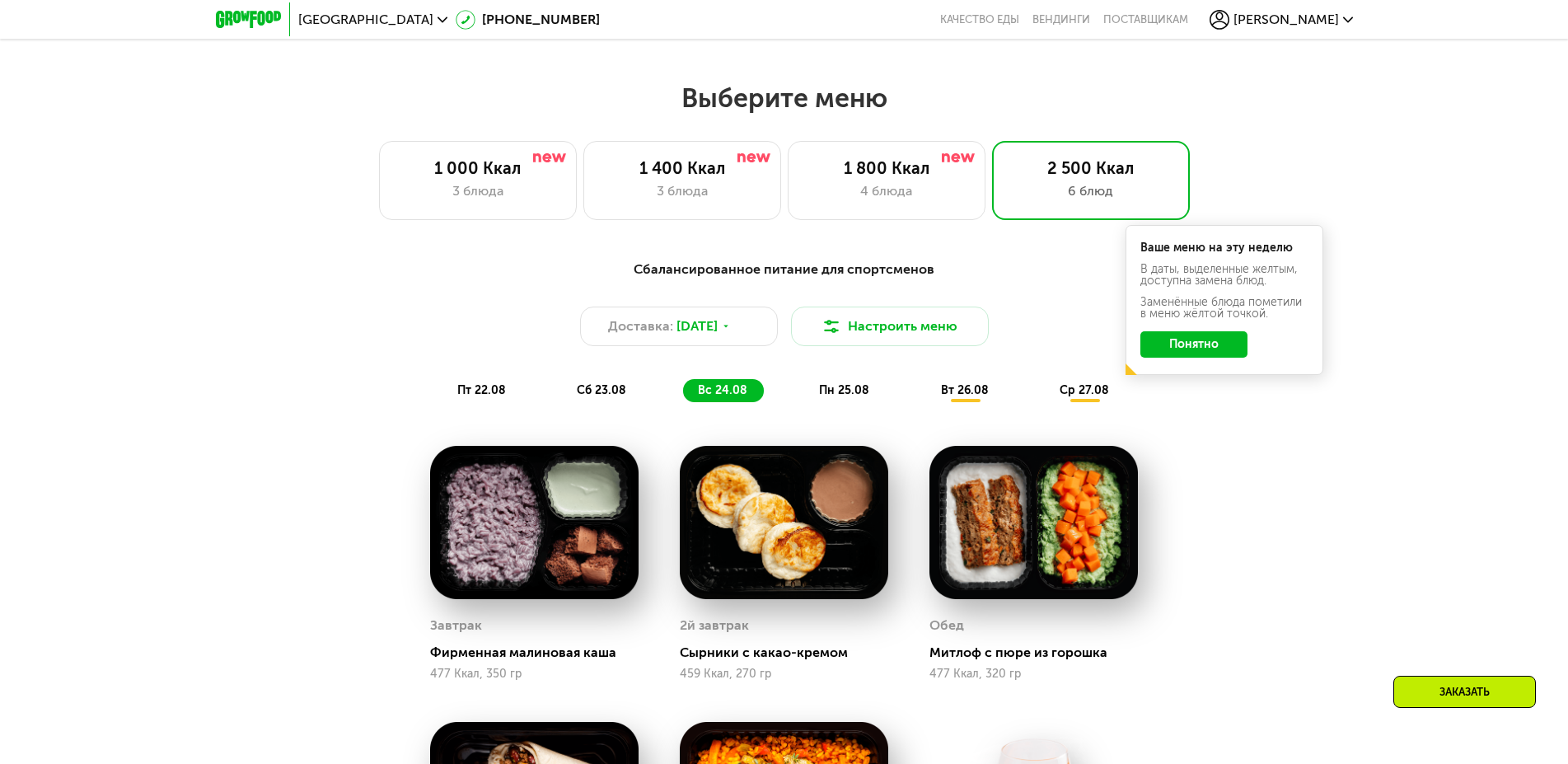
click at [843, 393] on span "пн 25.08" at bounding box center [844, 390] width 50 height 14
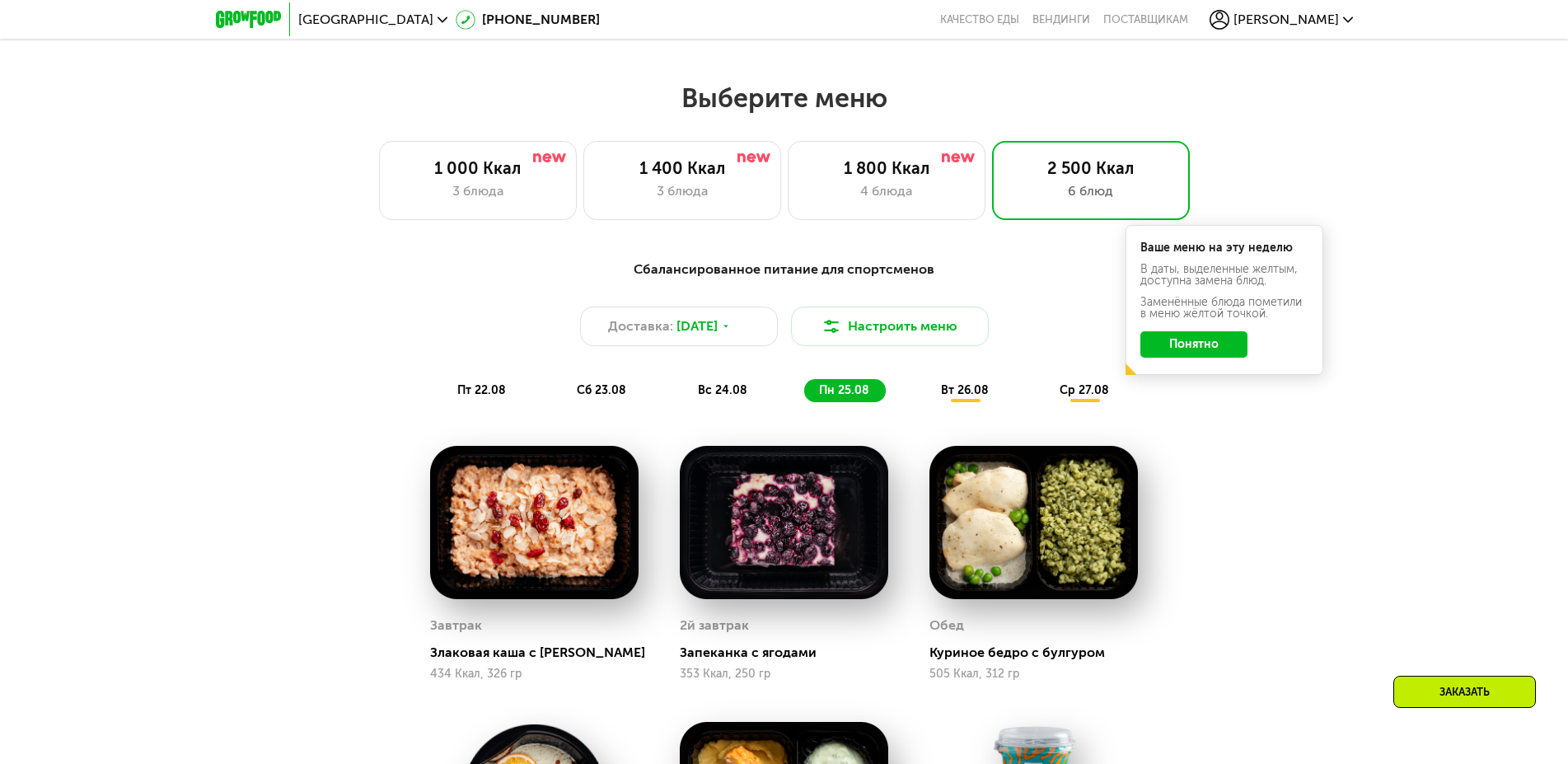
click at [998, 373] on div "Сбалансированное питание для спортсменов Доставка: [DATE] Настроить меню пт 22.…" at bounding box center [784, 330] width 975 height 143
click at [1045, 402] on div "вт 26.08" at bounding box center [1085, 390] width 81 height 23
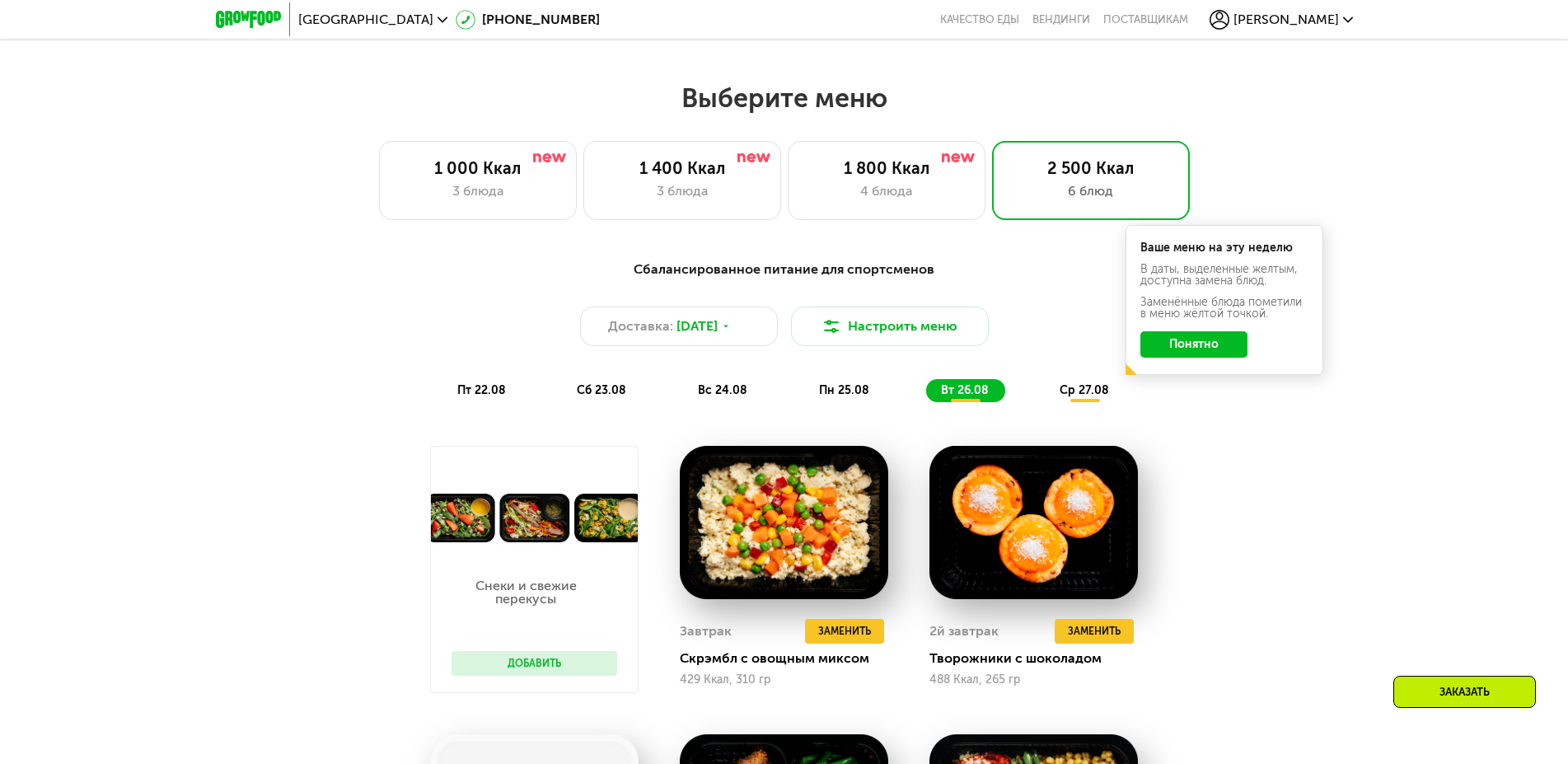
click at [1077, 397] on span "ср 27.08" at bounding box center [1084, 390] width 49 height 14
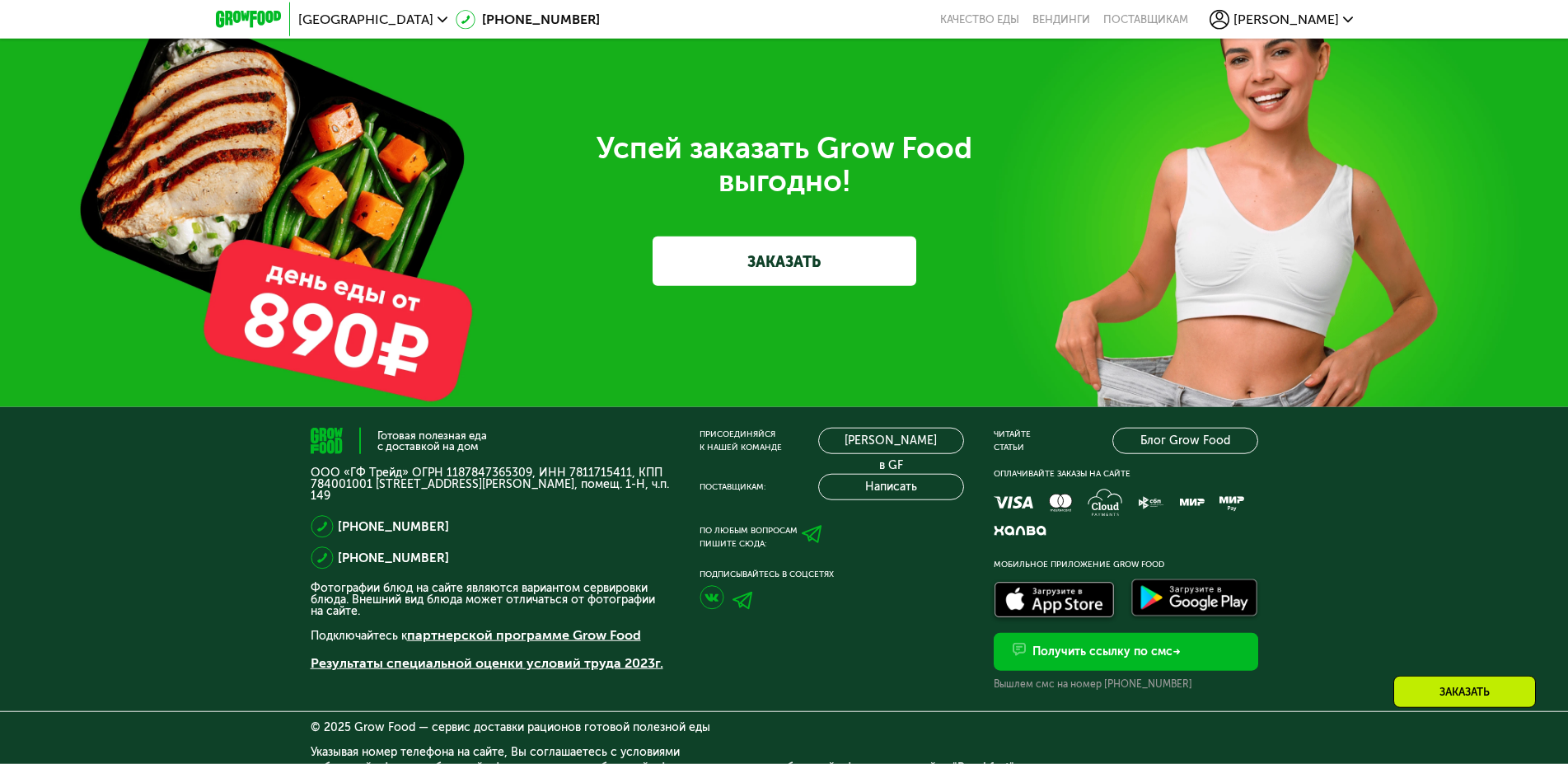
scroll to position [5544, 0]
